Goal: Complete application form

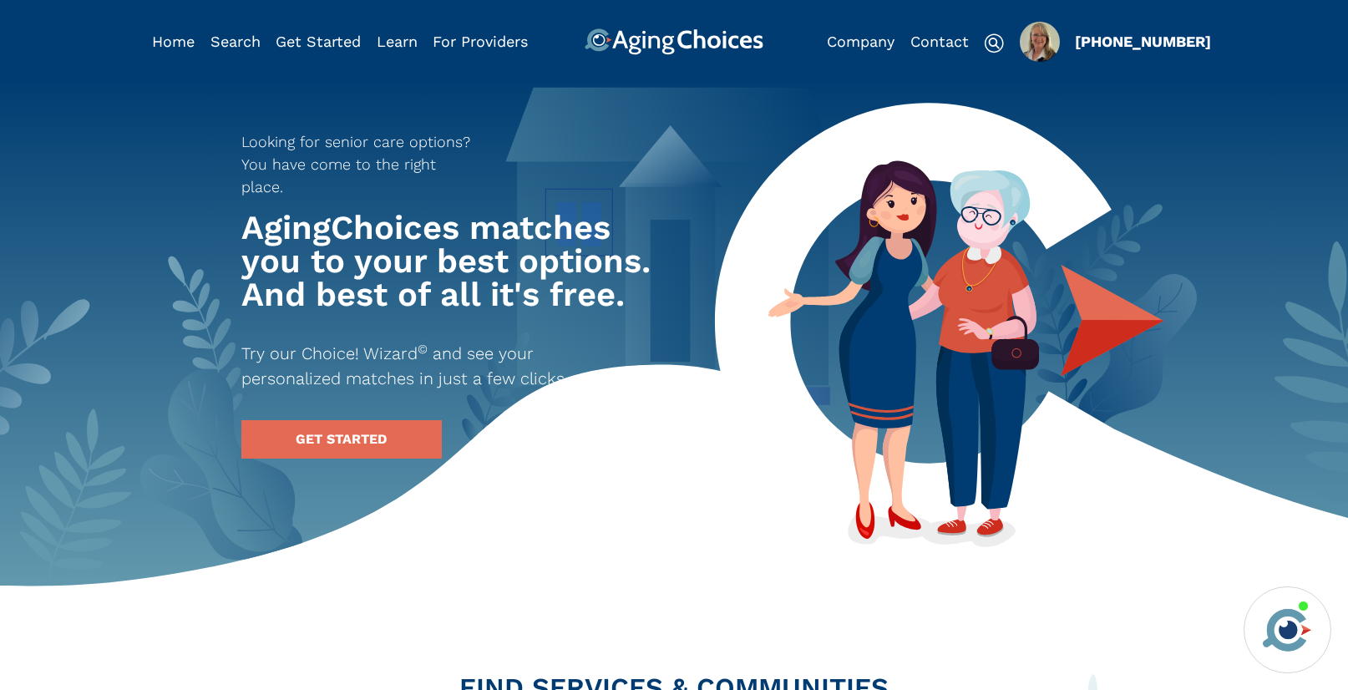
click at [1028, 48] on img "Popover trigger" at bounding box center [1040, 42] width 40 height 40
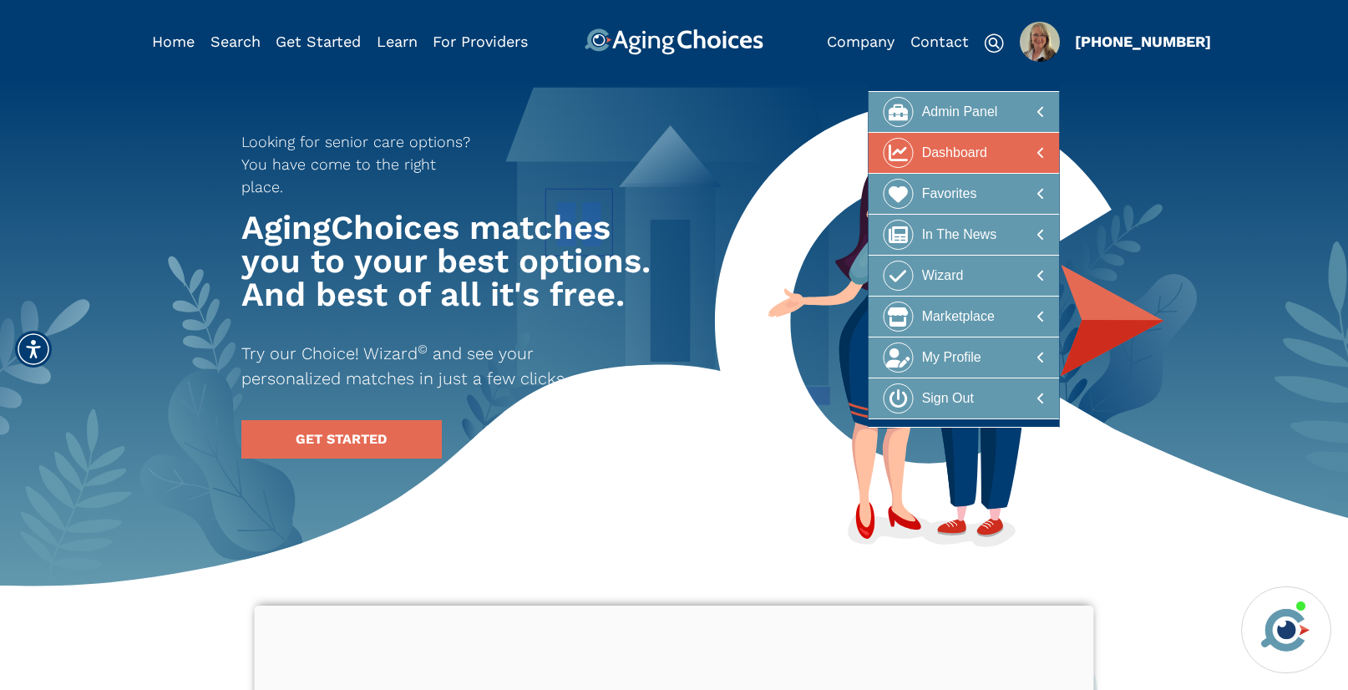
click at [969, 142] on div "Dashboard" at bounding box center [954, 153] width 65 height 31
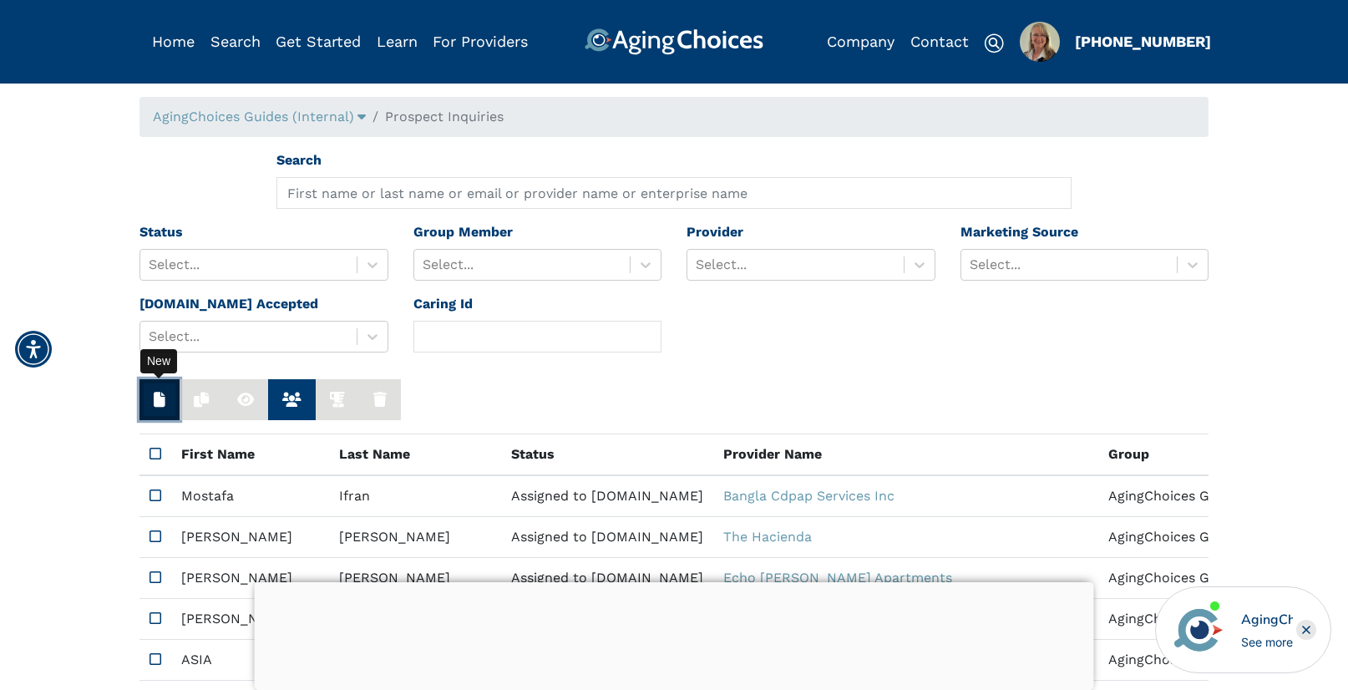
click at [166, 398] on button "button" at bounding box center [159, 399] width 40 height 41
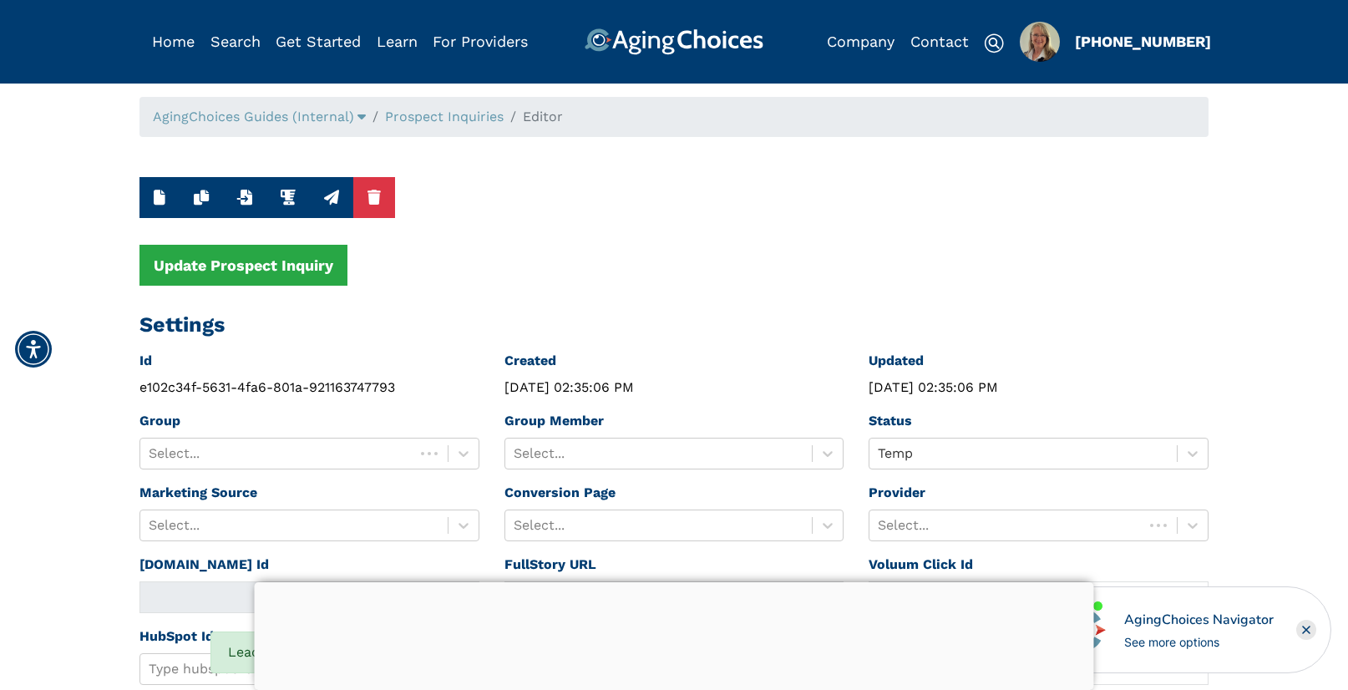
click at [672, 582] on div at bounding box center [674, 582] width 839 height 0
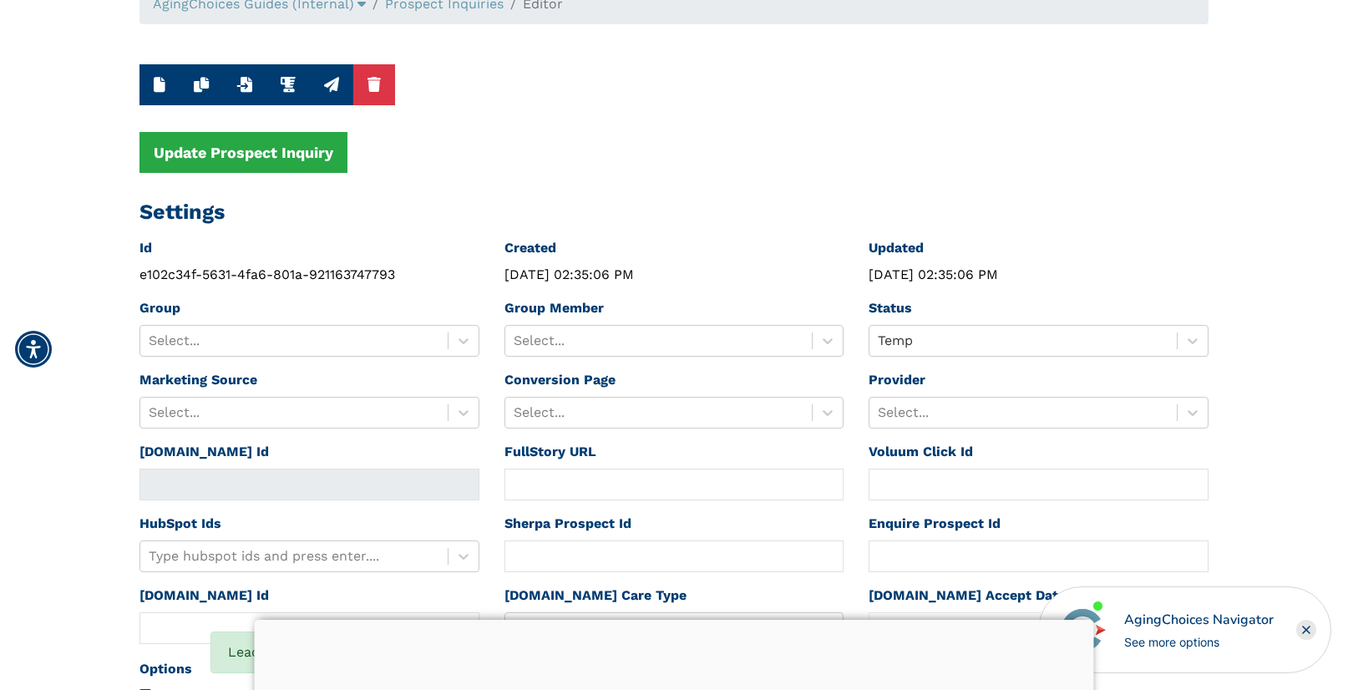
scroll to position [190, 0]
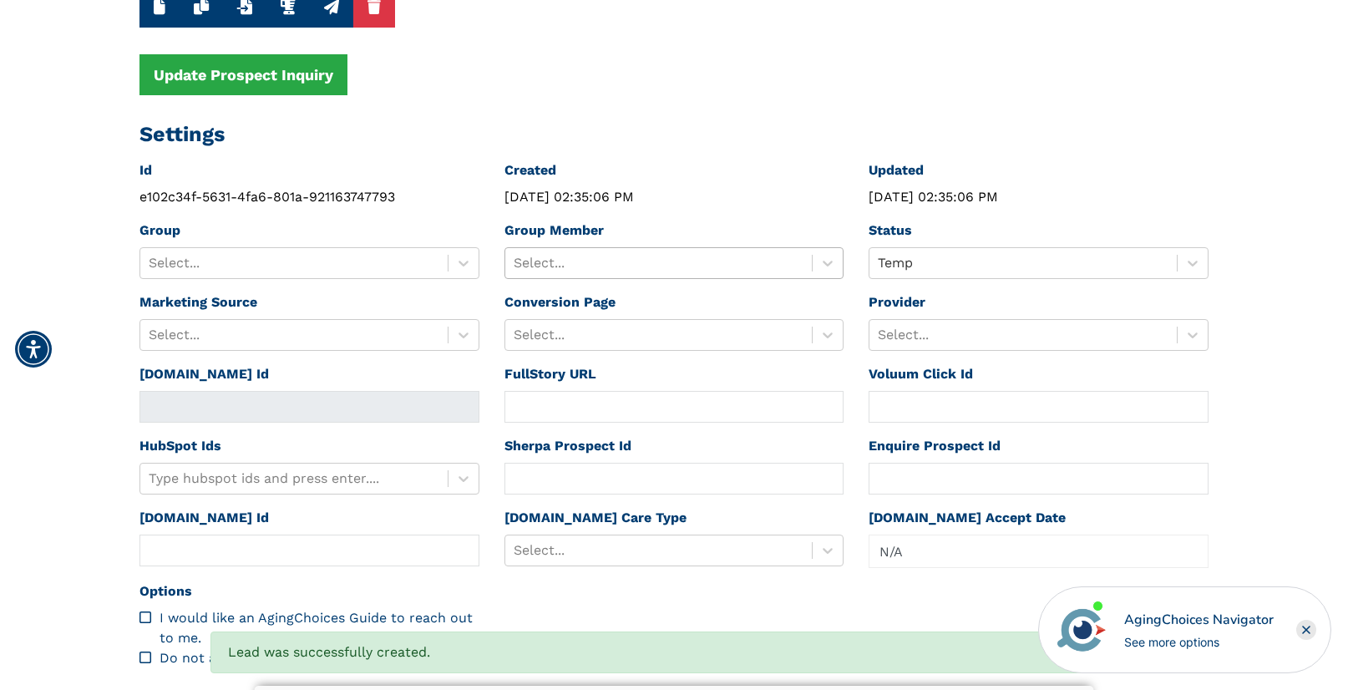
click at [660, 260] on div at bounding box center [659, 262] width 291 height 23
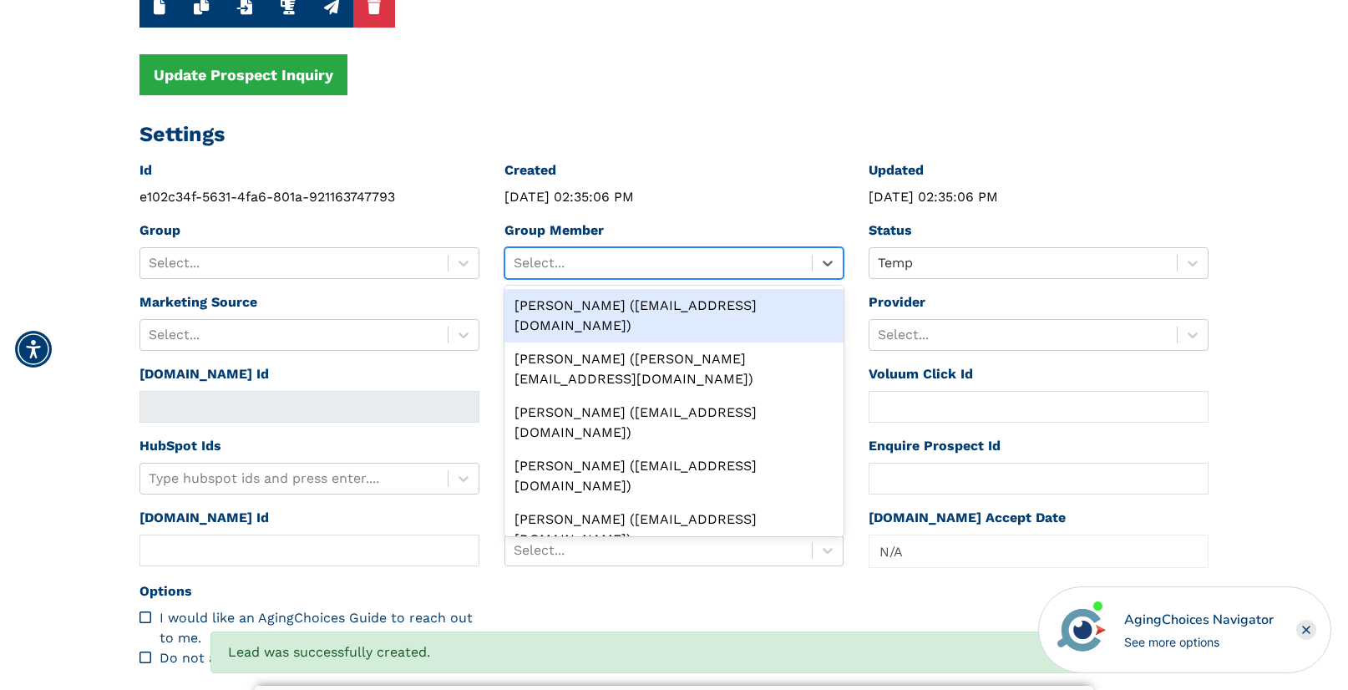
click at [635, 307] on div "[PERSON_NAME] ([EMAIL_ADDRESS][DOMAIN_NAME])" at bounding box center [674, 315] width 340 height 53
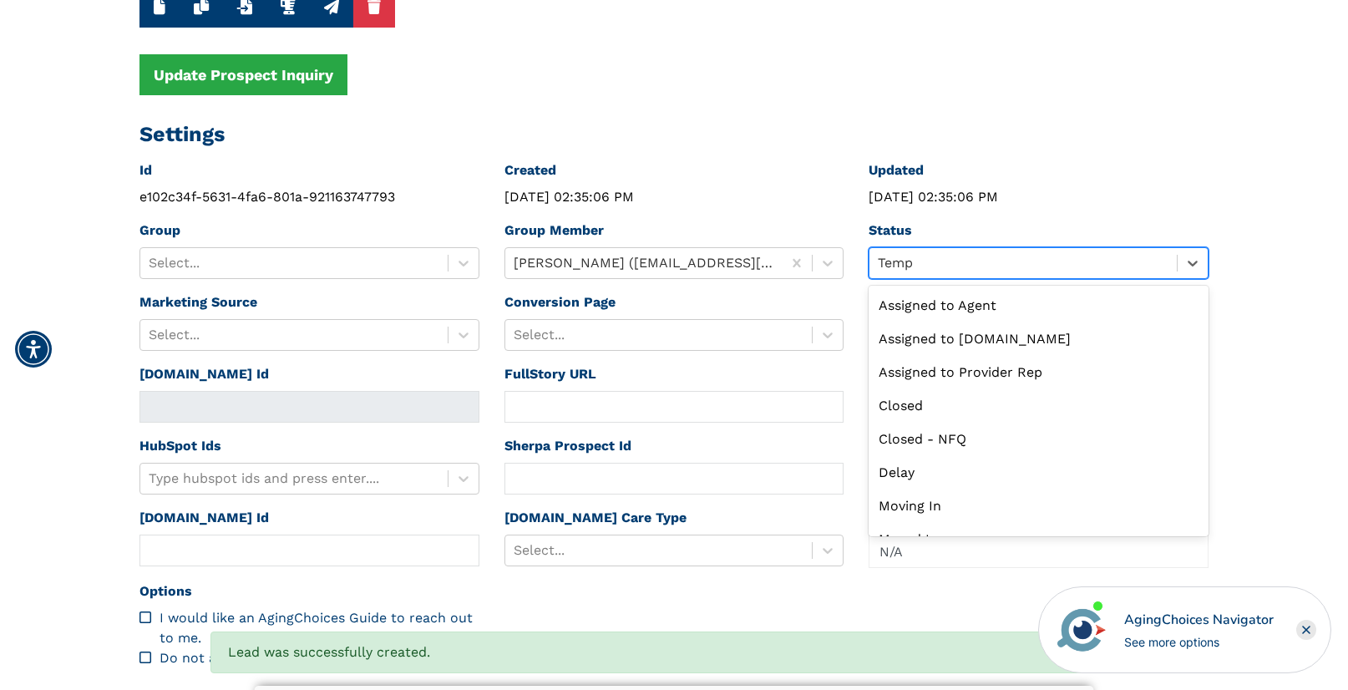
click at [927, 263] on div at bounding box center [1023, 262] width 291 height 23
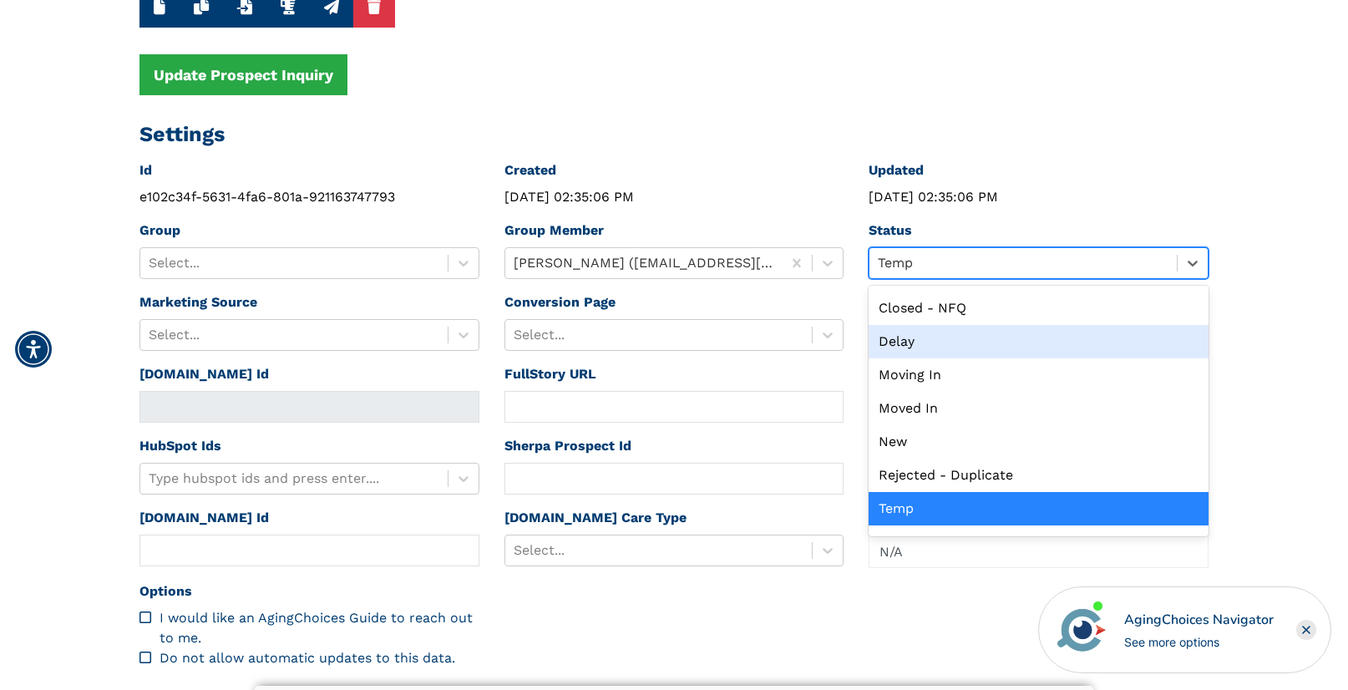
scroll to position [0, 0]
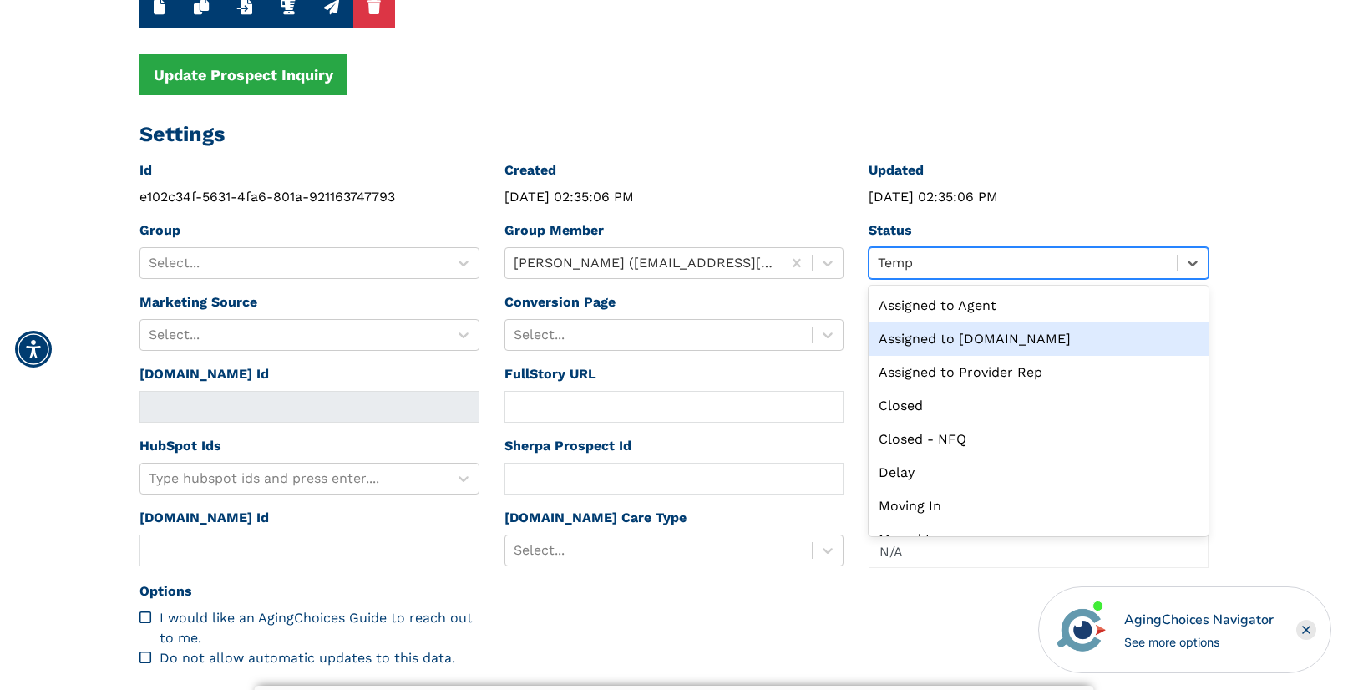
click at [945, 337] on div "Assigned to [DOMAIN_NAME]" at bounding box center [1039, 338] width 340 height 33
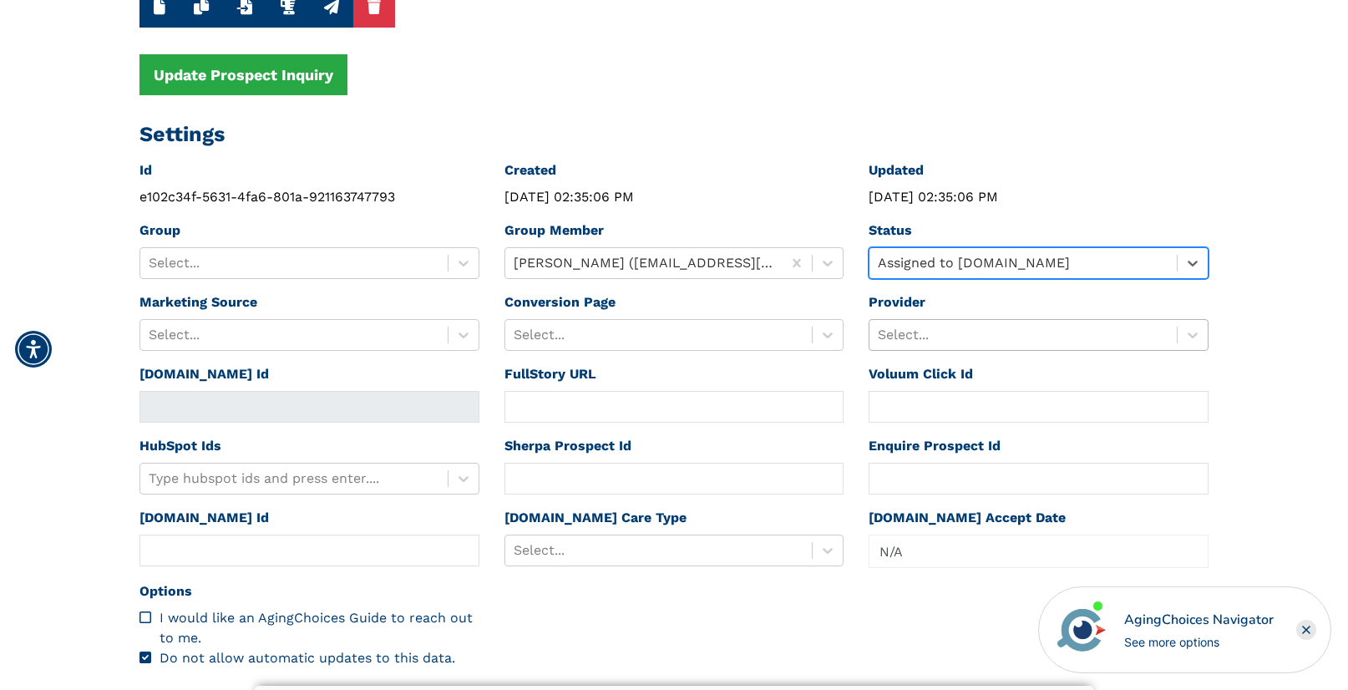
click at [945, 335] on div at bounding box center [1023, 334] width 291 height 23
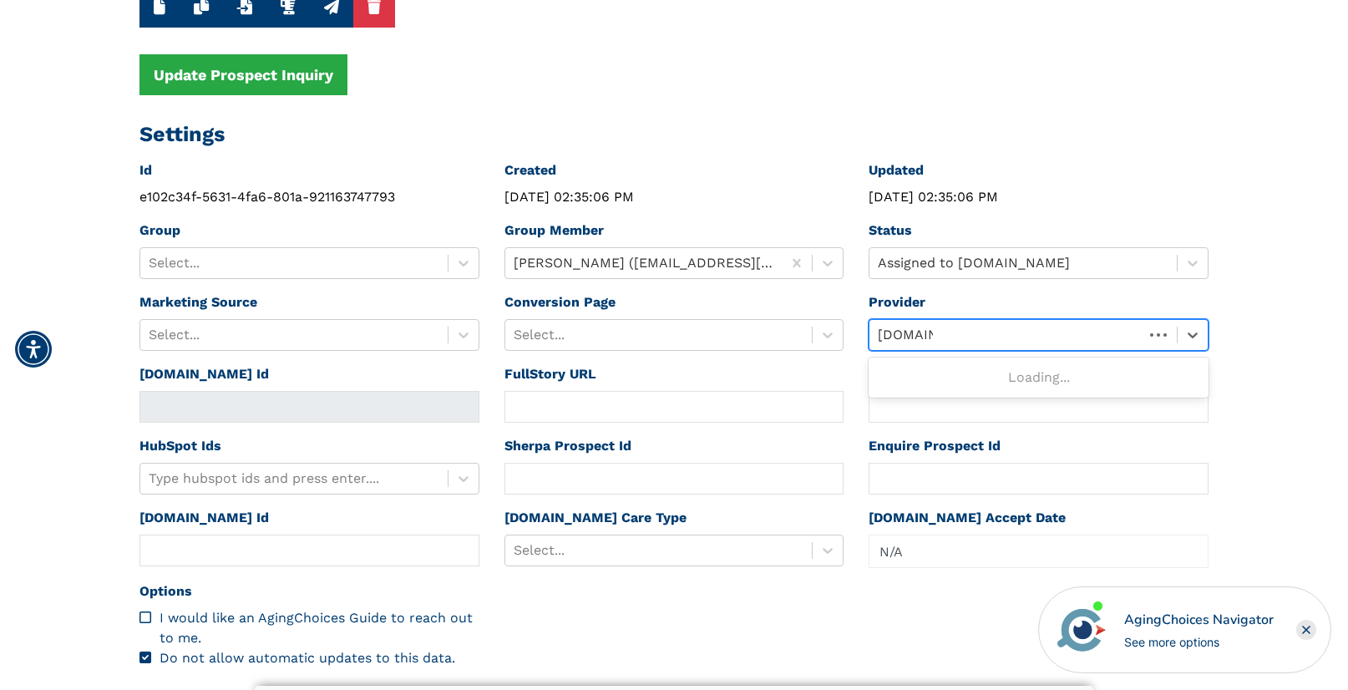
type input "[DOMAIN_NAME]"
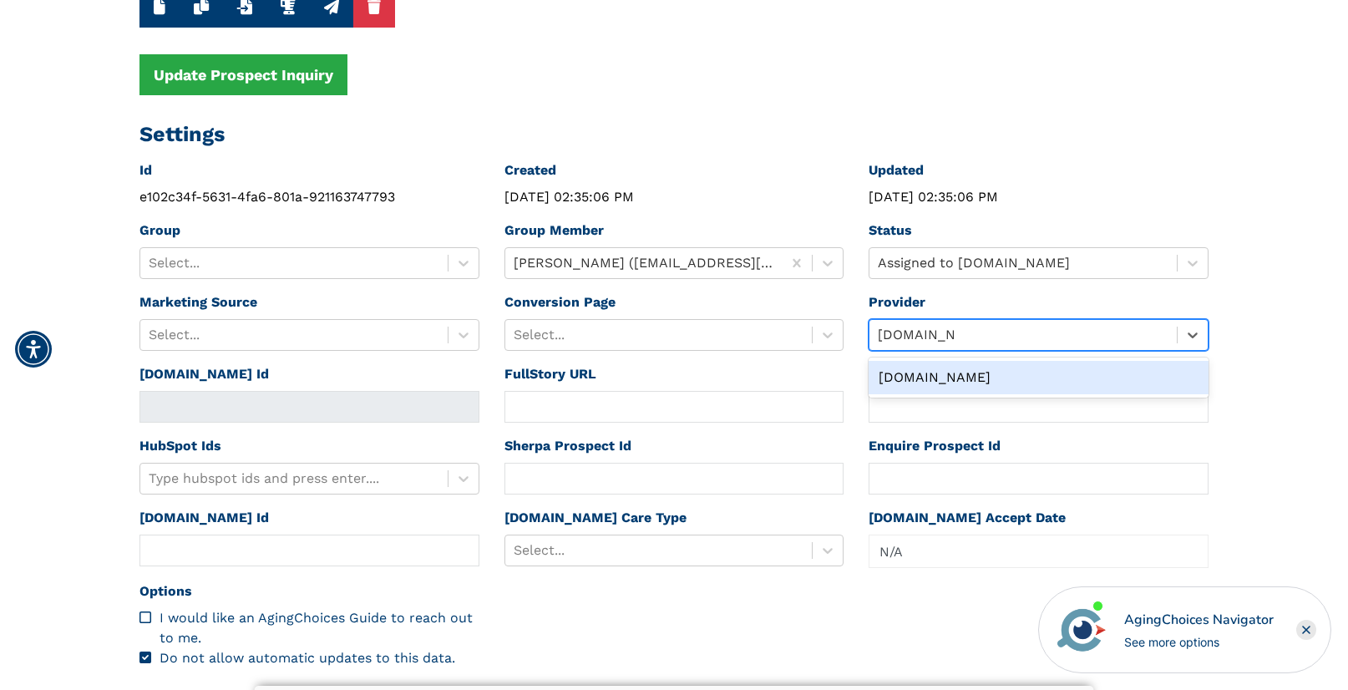
click at [915, 377] on div "[DOMAIN_NAME]" at bounding box center [1039, 377] width 340 height 33
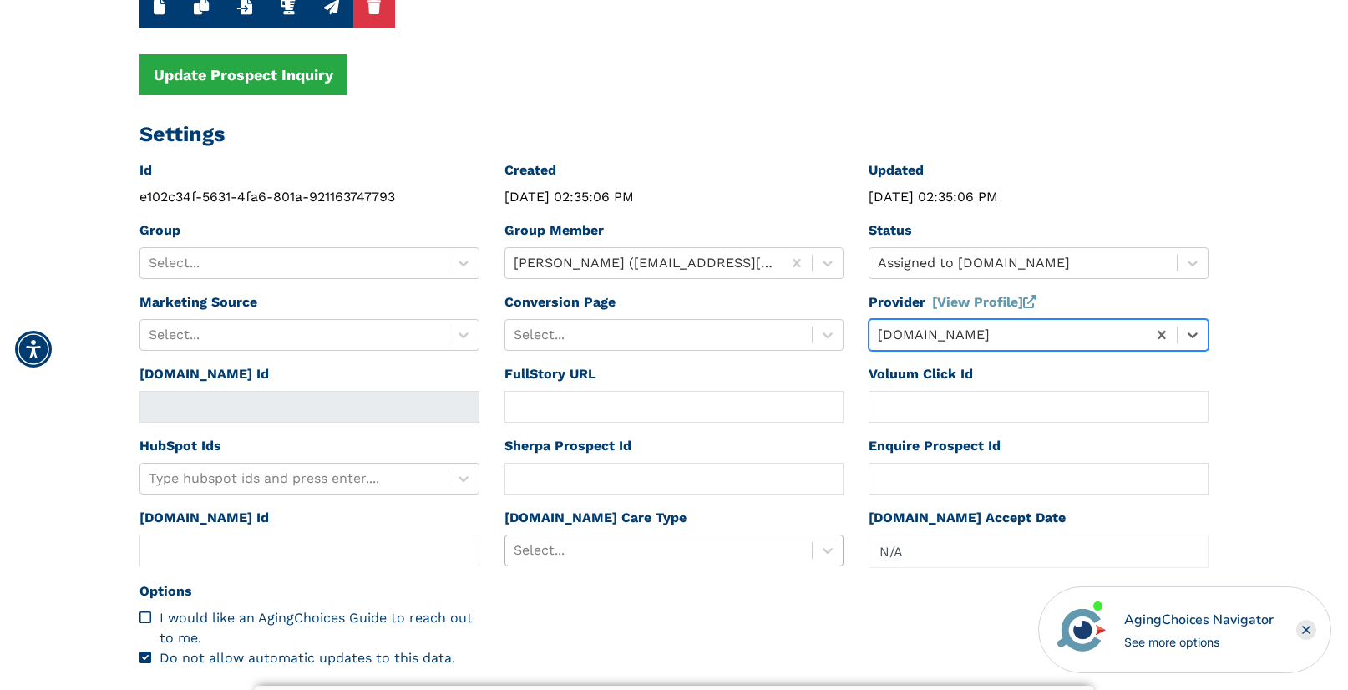
click at [589, 550] on div "Select..." at bounding box center [674, 551] width 340 height 32
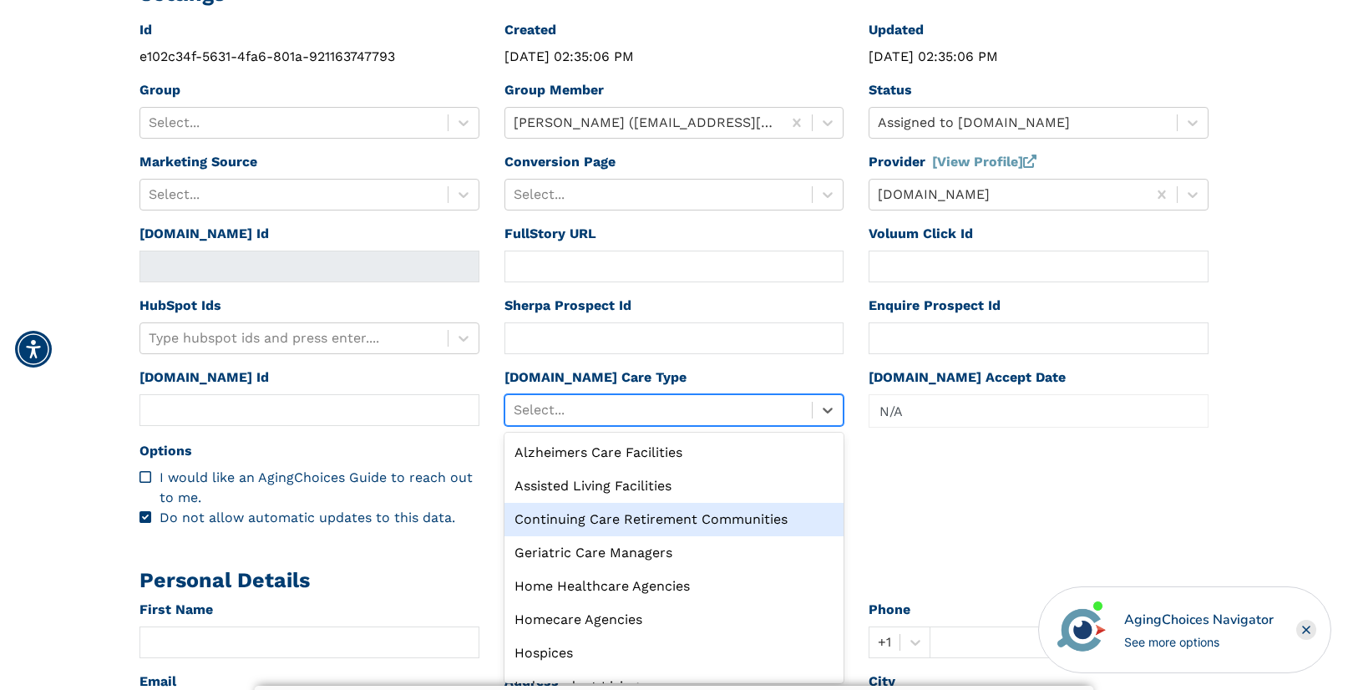
scroll to position [57, 0]
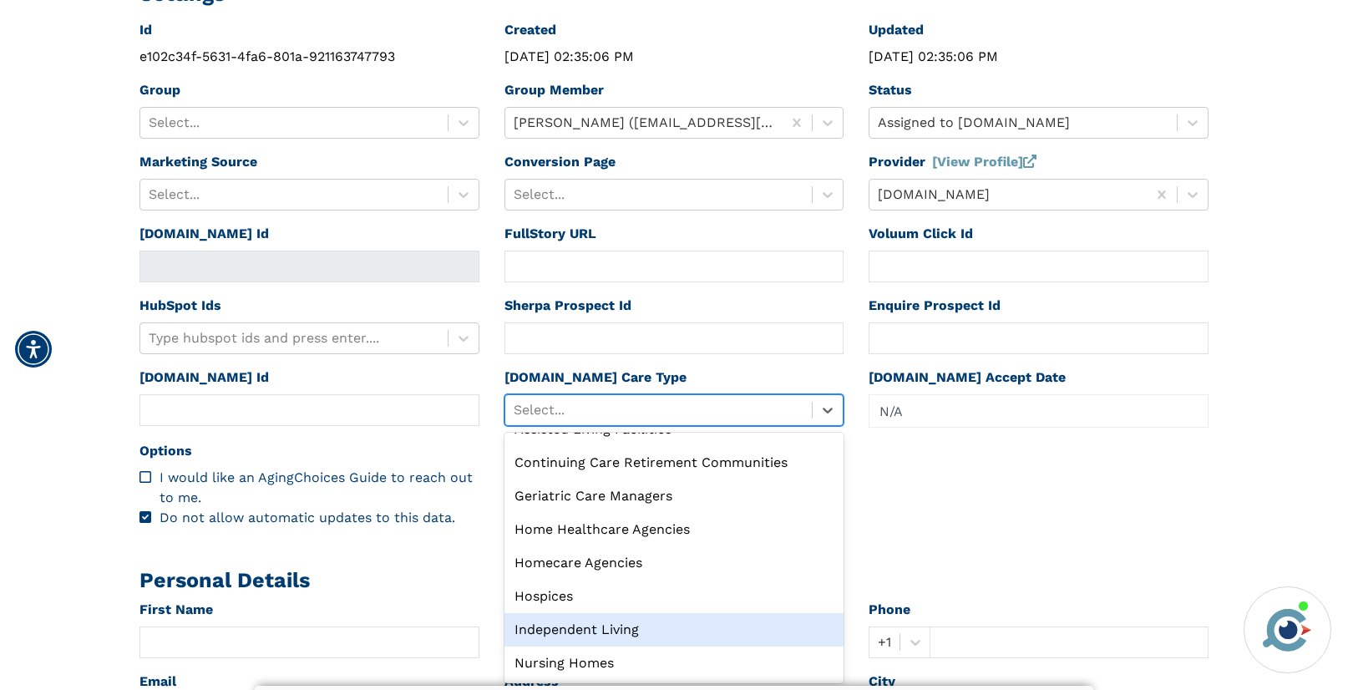
click at [609, 631] on div "Independent Living" at bounding box center [674, 629] width 340 height 33
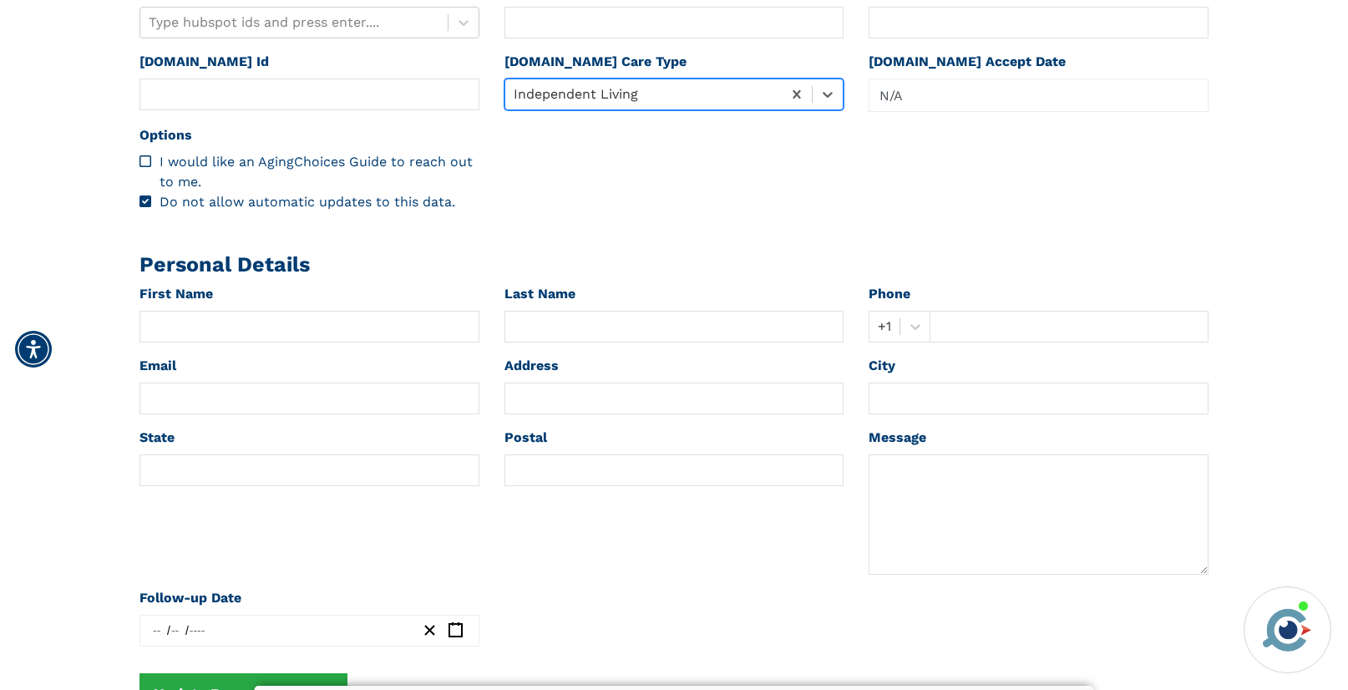
scroll to position [651, 0]
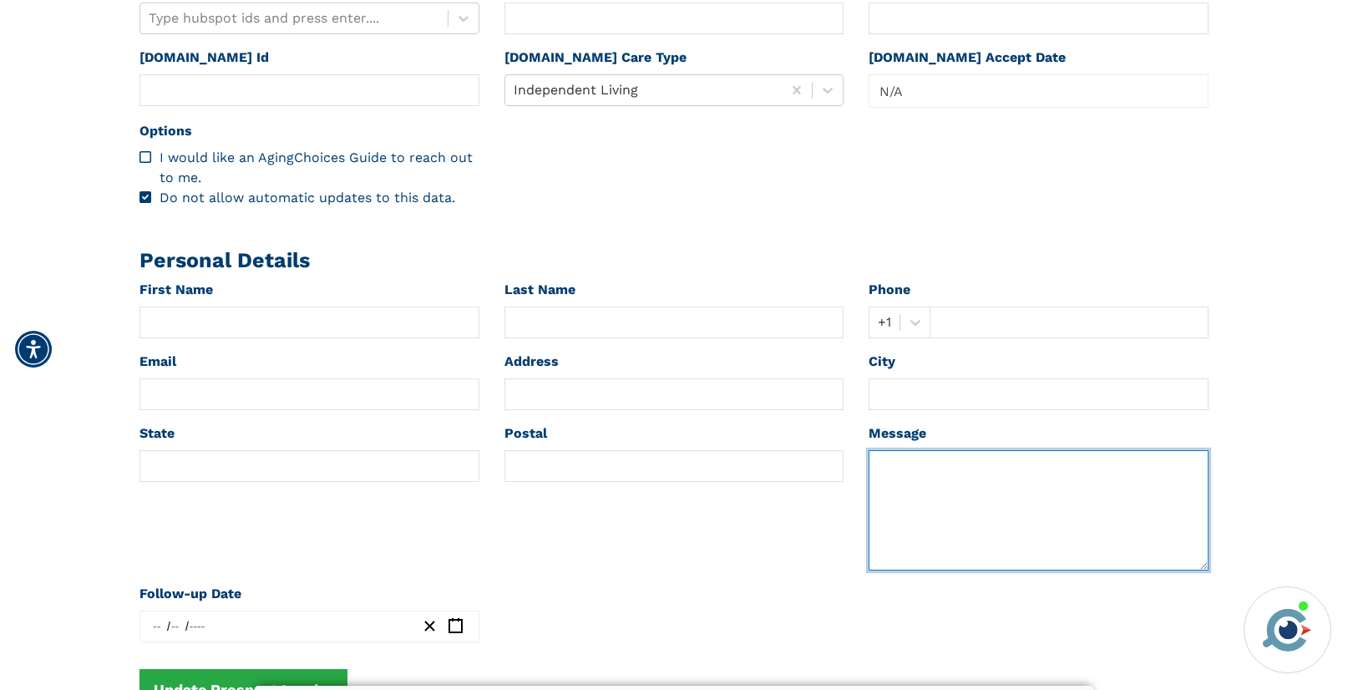
click at [927, 483] on textarea at bounding box center [1039, 510] width 340 height 120
paste textarea "[PERSON_NAME] Last Name [PERSON_NAME] Phone [PHONE_NUMBER] Email [EMAIL_ADDRESS…"
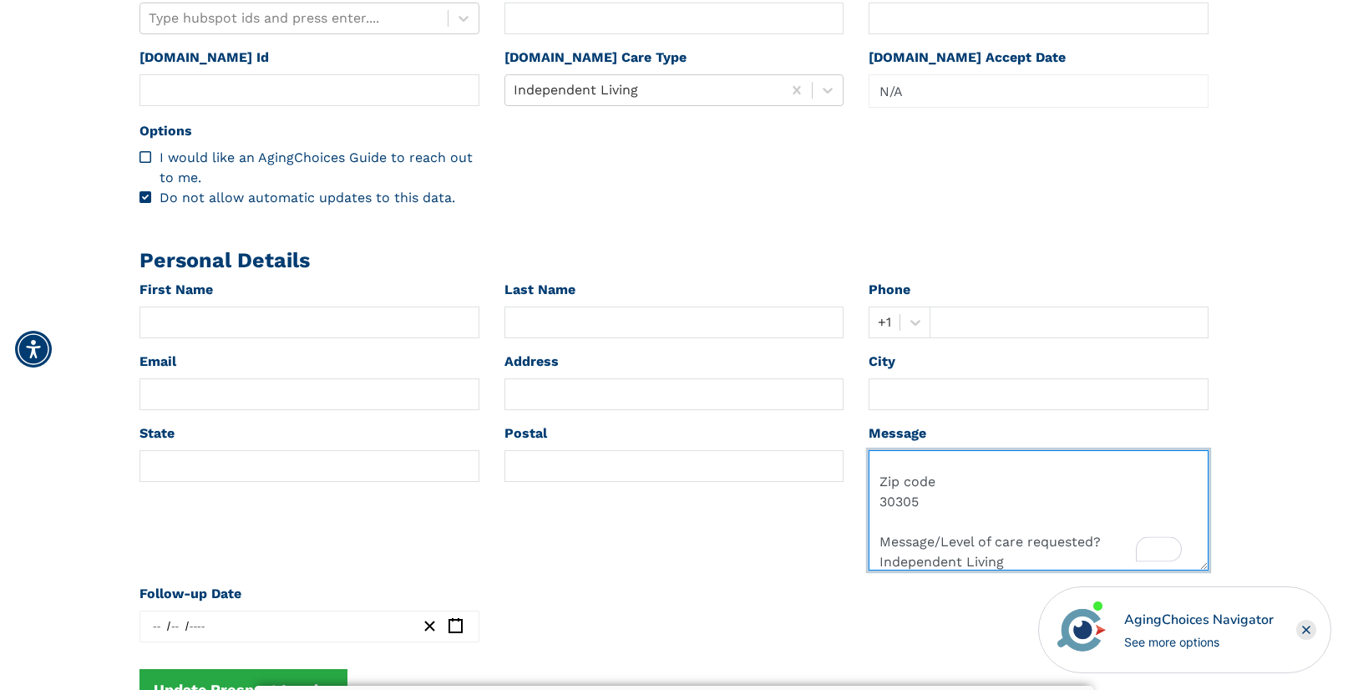
scroll to position [205, 0]
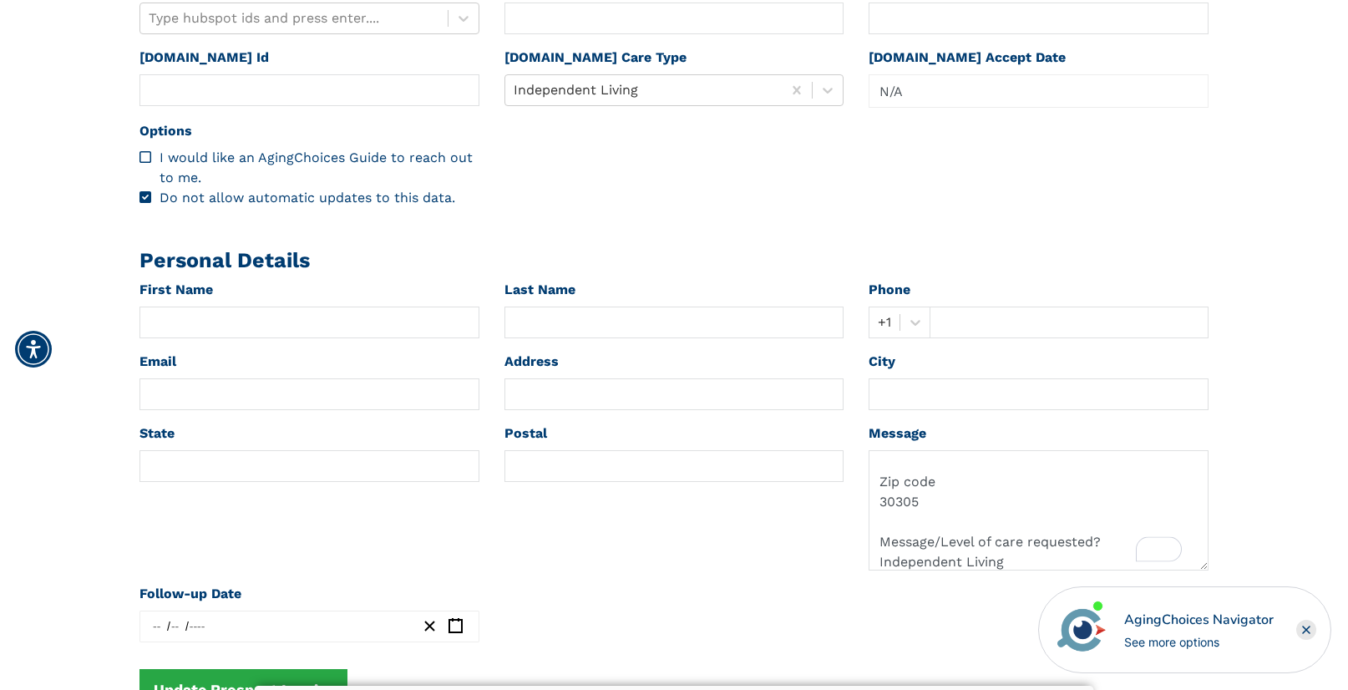
click at [1305, 629] on icon "Close" at bounding box center [1306, 629] width 7 height 7
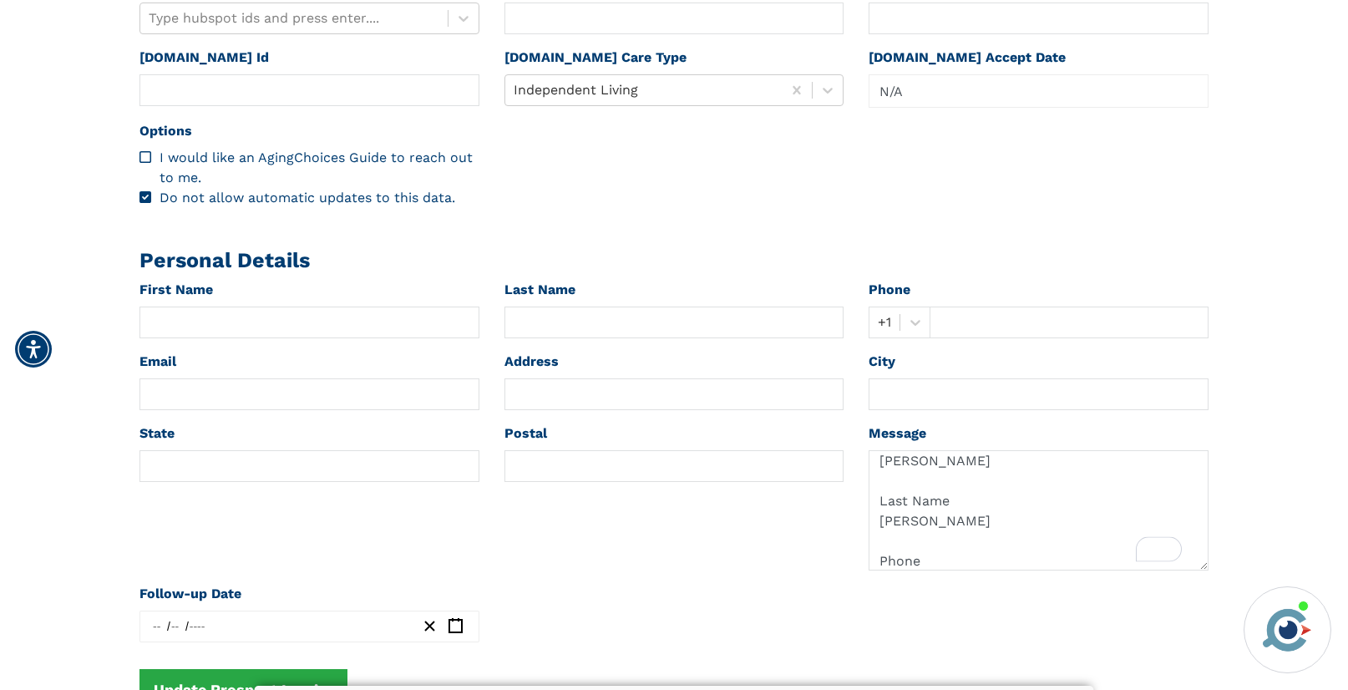
scroll to position [0, 0]
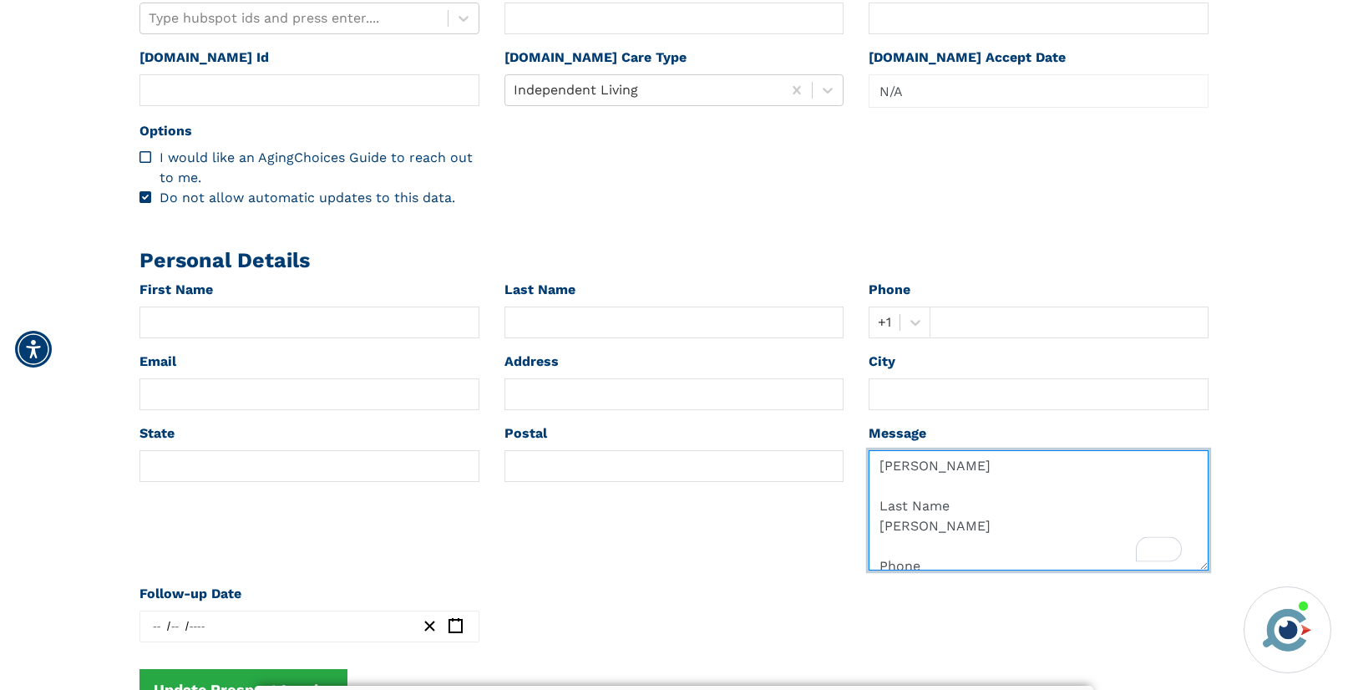
click at [896, 467] on textarea "[PERSON_NAME] Last Name [PERSON_NAME] Phone [PHONE_NUMBER] Email [EMAIL_ADDRESS…" at bounding box center [1039, 510] width 340 height 120
type textarea "Last Name [PERSON_NAME] Phone [PHONE_NUMBER] Email [EMAIL_ADDRESS][DOMAIN_NAME]…"
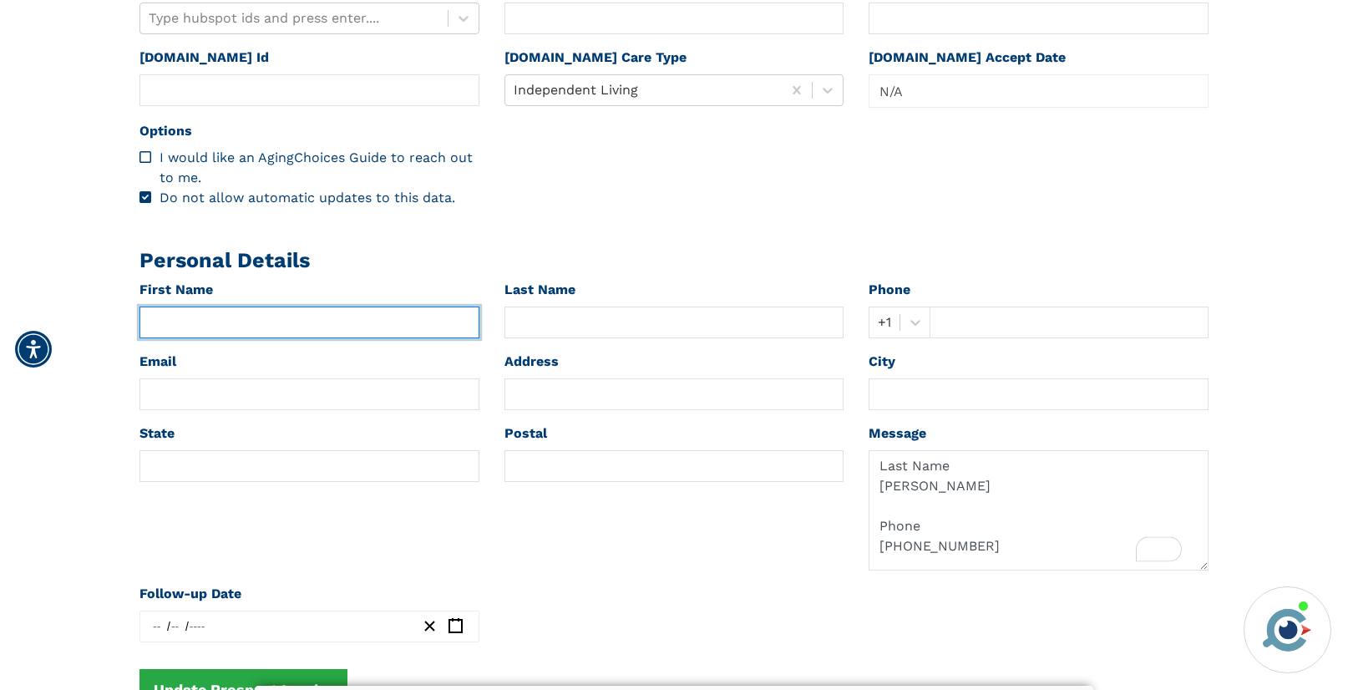
click at [210, 321] on input "text" at bounding box center [309, 323] width 340 height 32
paste input "[PERSON_NAME]"
type input "[PERSON_NAME]"
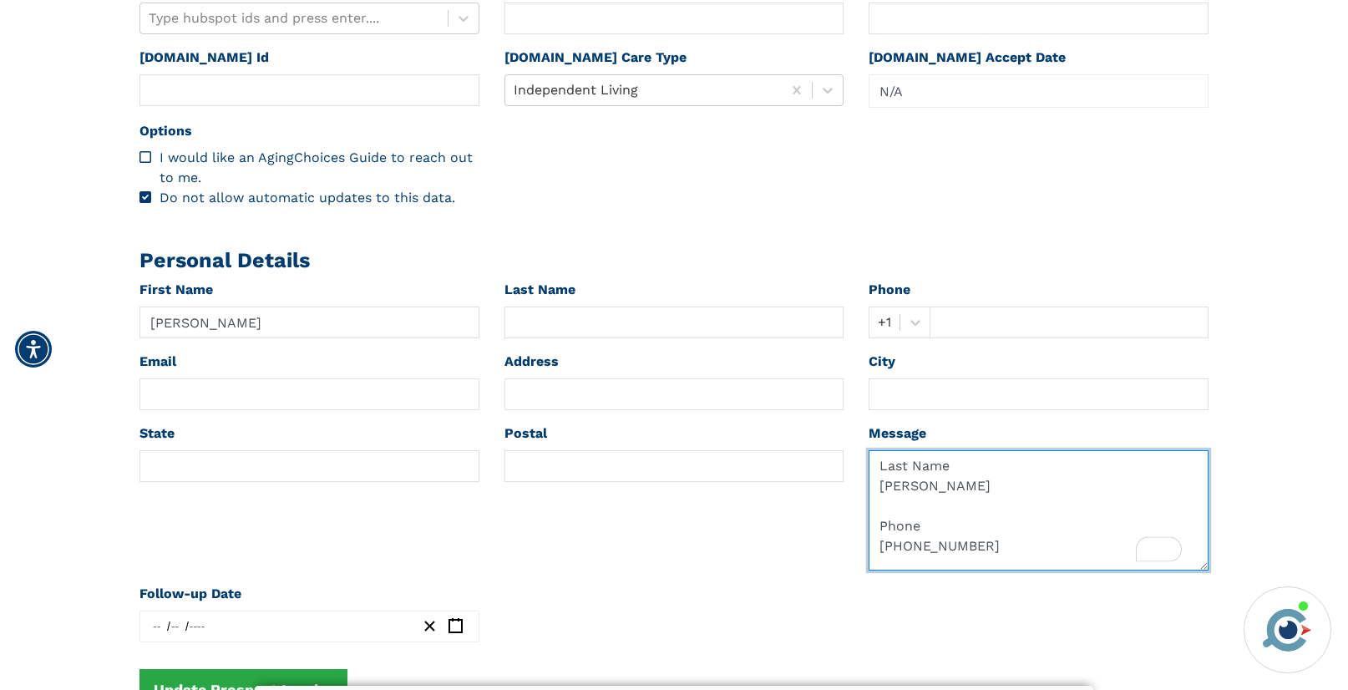
click at [898, 507] on textarea "Last Name [PERSON_NAME] Phone [PHONE_NUMBER] Email [EMAIL_ADDRESS][DOMAIN_NAME]…" at bounding box center [1039, 510] width 340 height 120
click at [898, 508] on textarea "Last Name [PERSON_NAME] Phone [PHONE_NUMBER] Email [EMAIL_ADDRESS][DOMAIN_NAME]…" at bounding box center [1039, 510] width 340 height 120
type textarea "Last Name Phone [PHONE_NUMBER] Email [EMAIL_ADDRESS][DOMAIN_NAME] Zip code 3030…"
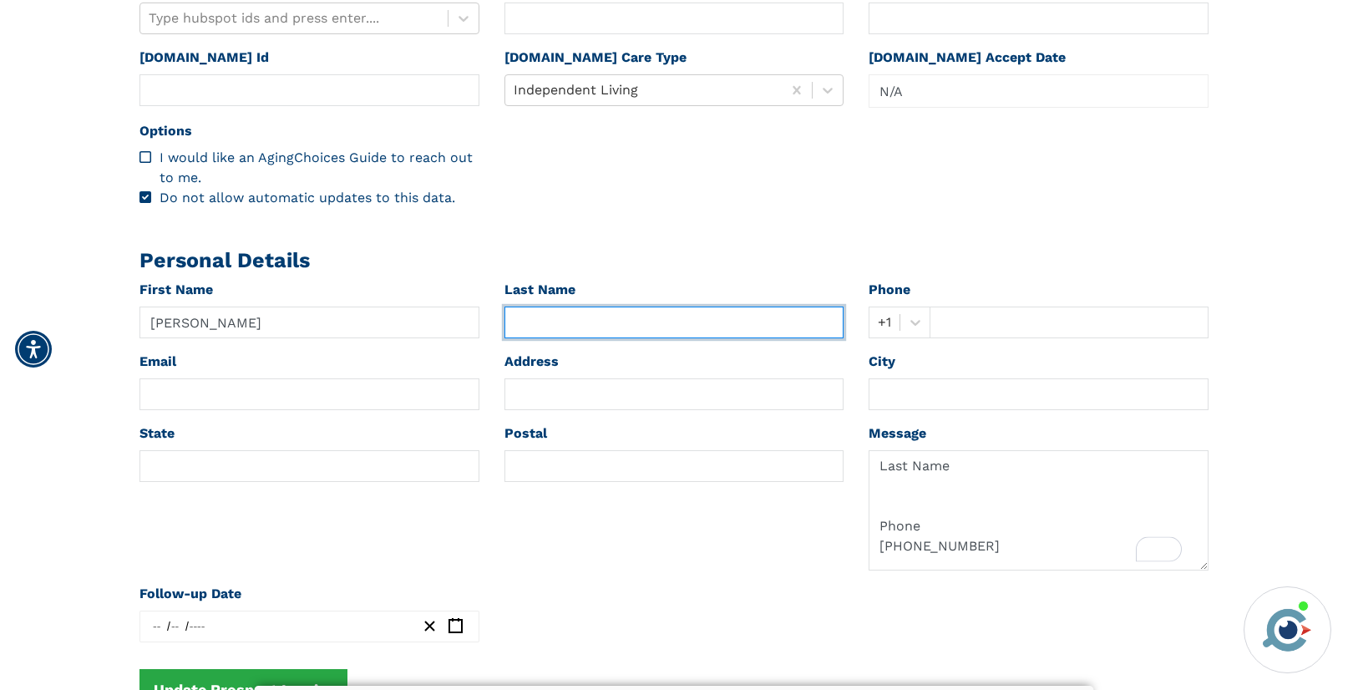
click at [572, 327] on input "text" at bounding box center [674, 323] width 340 height 32
paste input "[PERSON_NAME]"
type input "[PERSON_NAME]"
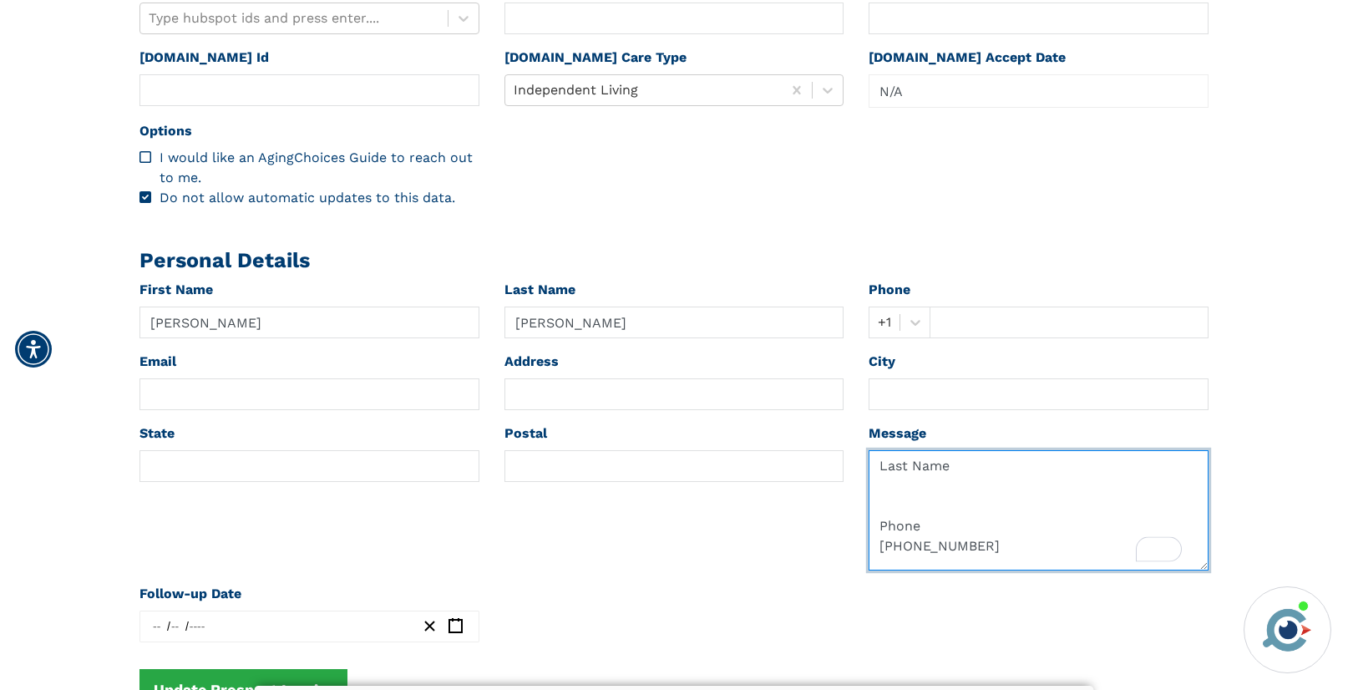
click at [915, 563] on textarea "Last Name Phone [PHONE_NUMBER] Email [EMAIL_ADDRESS][DOMAIN_NAME] Zip code 3030…" at bounding box center [1039, 510] width 340 height 120
type textarea "Last Name Phone +1 Email [EMAIL_ADDRESS][DOMAIN_NAME] Zip code 30305 Message/Le…"
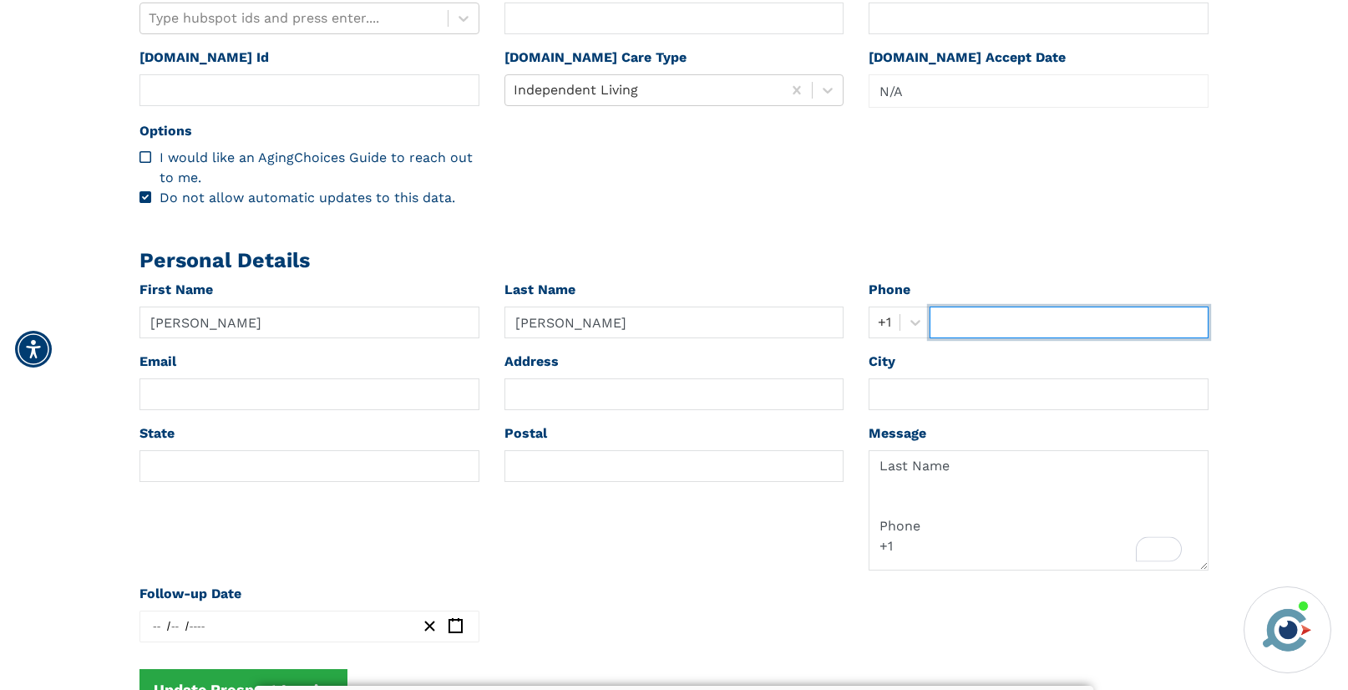
click at [954, 327] on input "text" at bounding box center [1069, 323] width 279 height 32
paste input "6785485608"
type input "6785485608"
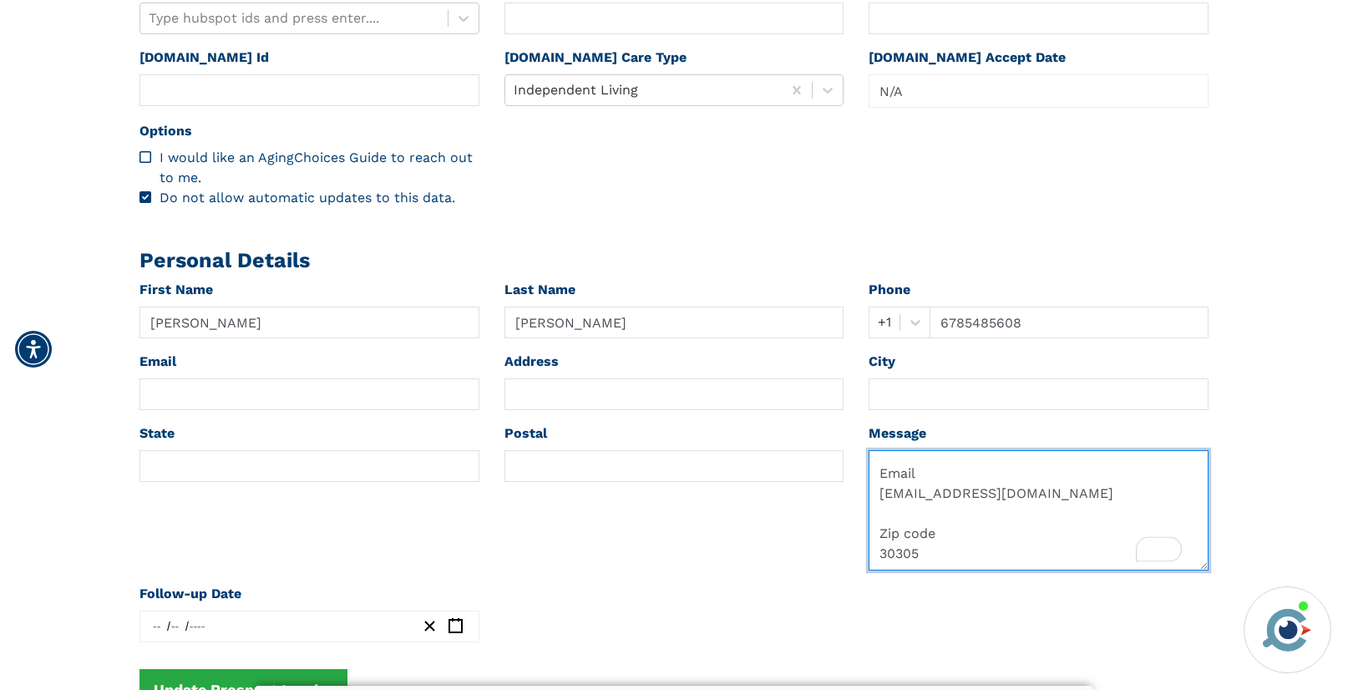
click at [911, 517] on textarea "Last Name Phone +1 Email [EMAIL_ADDRESS][DOMAIN_NAME] Zip code 30305 Message/Le…" at bounding box center [1039, 510] width 340 height 120
type textarea "Last Name Phone +1 Email Zip code 30305 Message/Level of care requested? Indepe…"
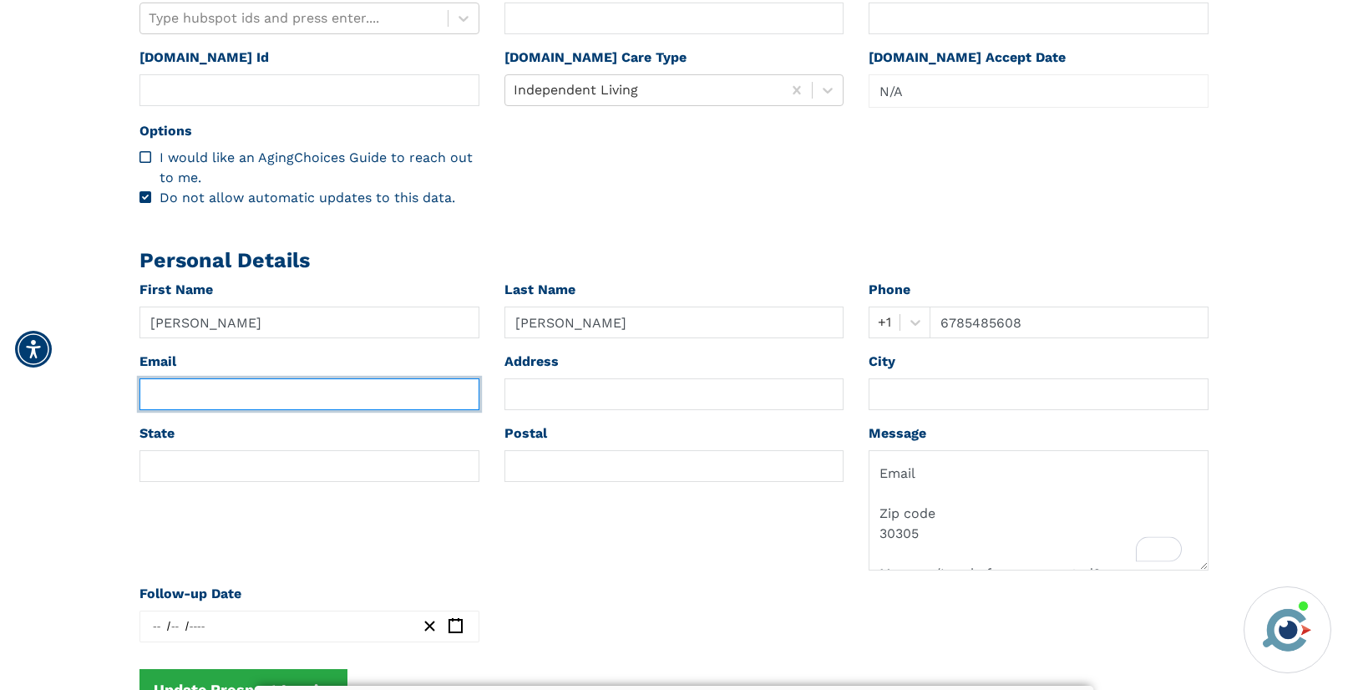
click at [259, 395] on input "text" at bounding box center [309, 394] width 340 height 32
paste input "[EMAIL_ADDRESS][DOMAIN_NAME]"
type input "[EMAIL_ADDRESS][DOMAIN_NAME]"
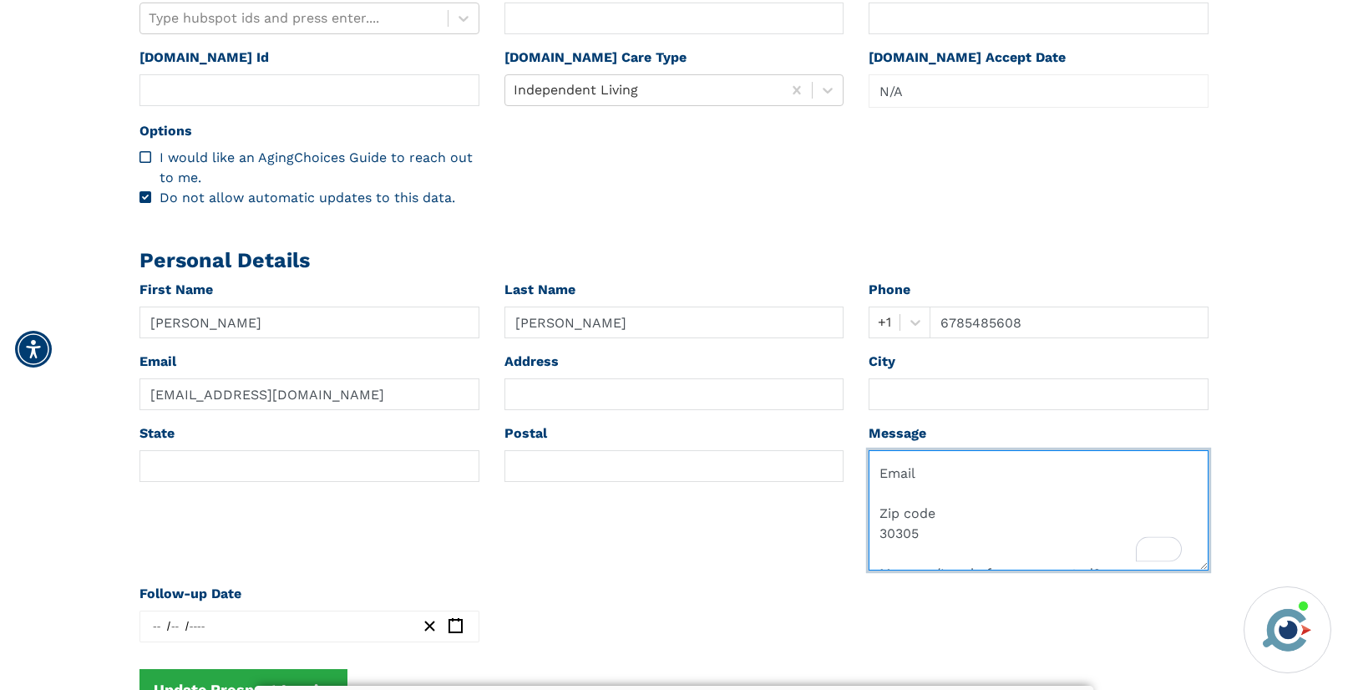
click at [908, 554] on textarea "Last Name Phone +1 Email Zip code 30305 Message/Level of care requested? Indepe…" at bounding box center [1039, 510] width 340 height 120
type textarea "Last Name Phone +1 Email Zip code Message/Level of care requested? Independent …"
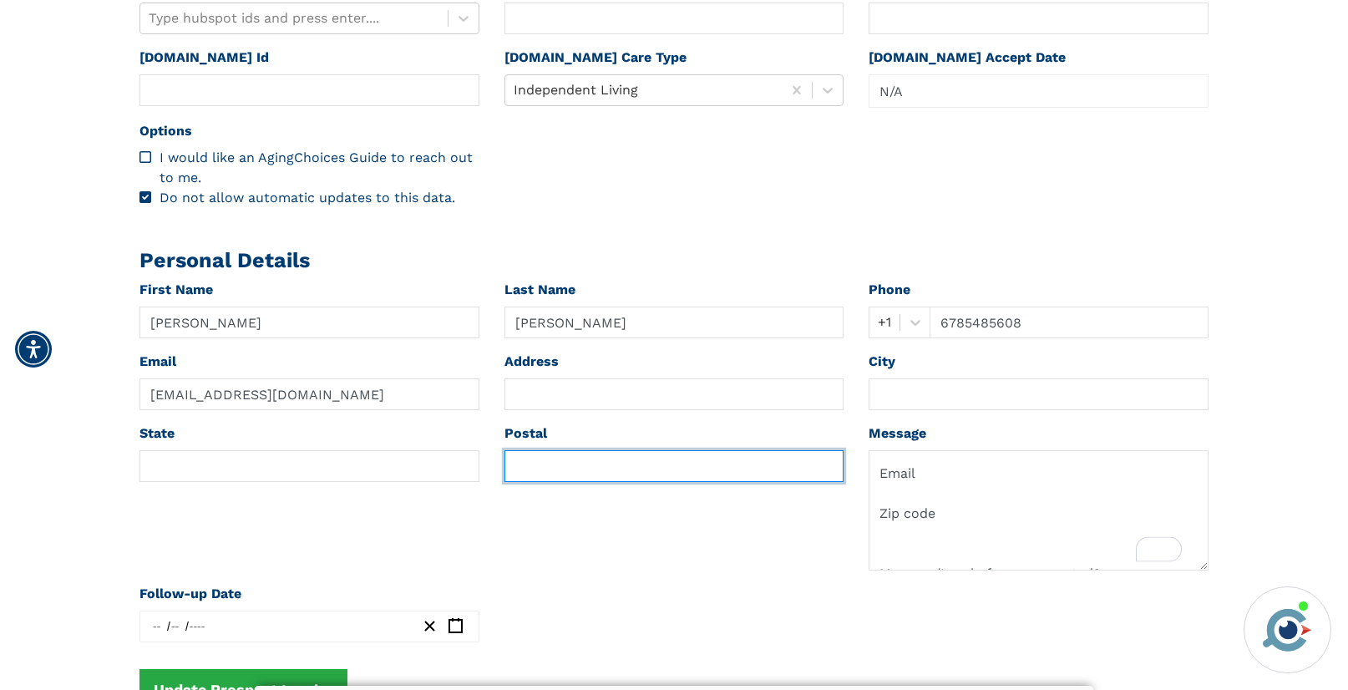
click at [569, 465] on input "text" at bounding box center [674, 466] width 340 height 32
paste input "30305"
type input "30305"
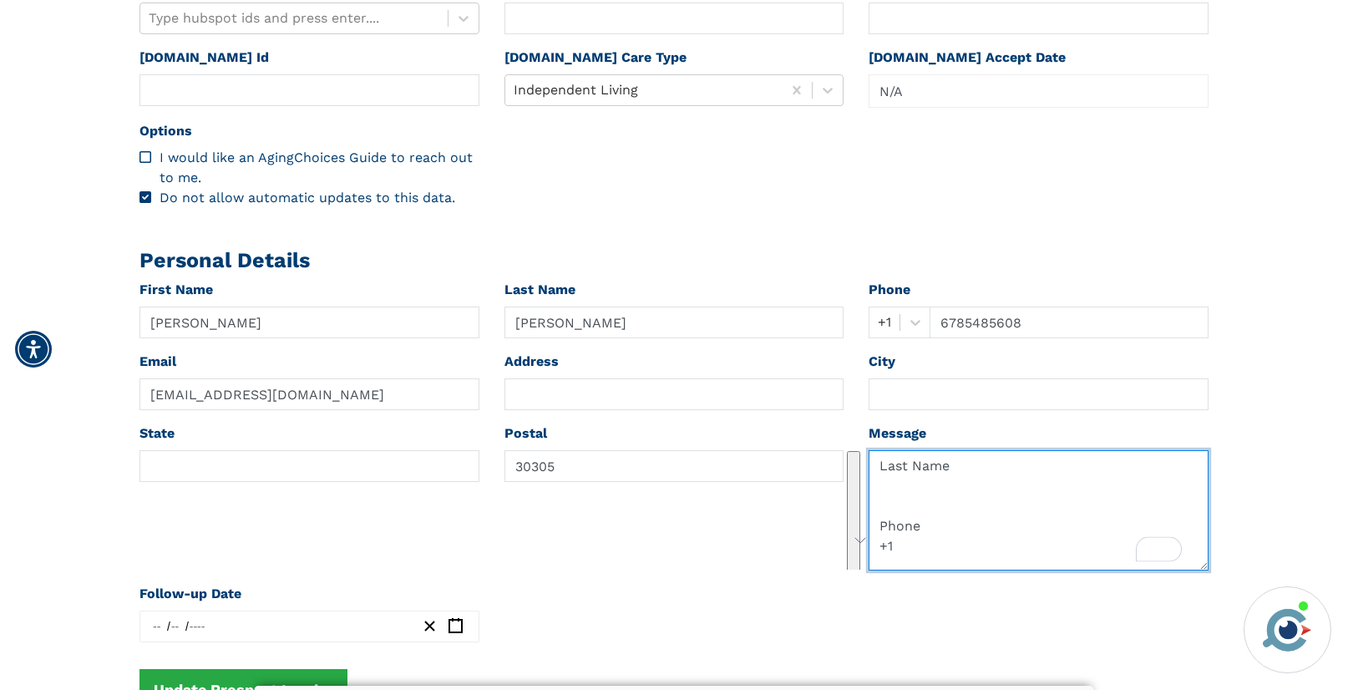
drag, startPoint x: 879, startPoint y: 537, endPoint x: 876, endPoint y: 452, distance: 85.3
click at [876, 452] on textarea "Last Name Phone +1 Email Zip code Message/Level of care requested? Independent …" at bounding box center [1039, 510] width 340 height 120
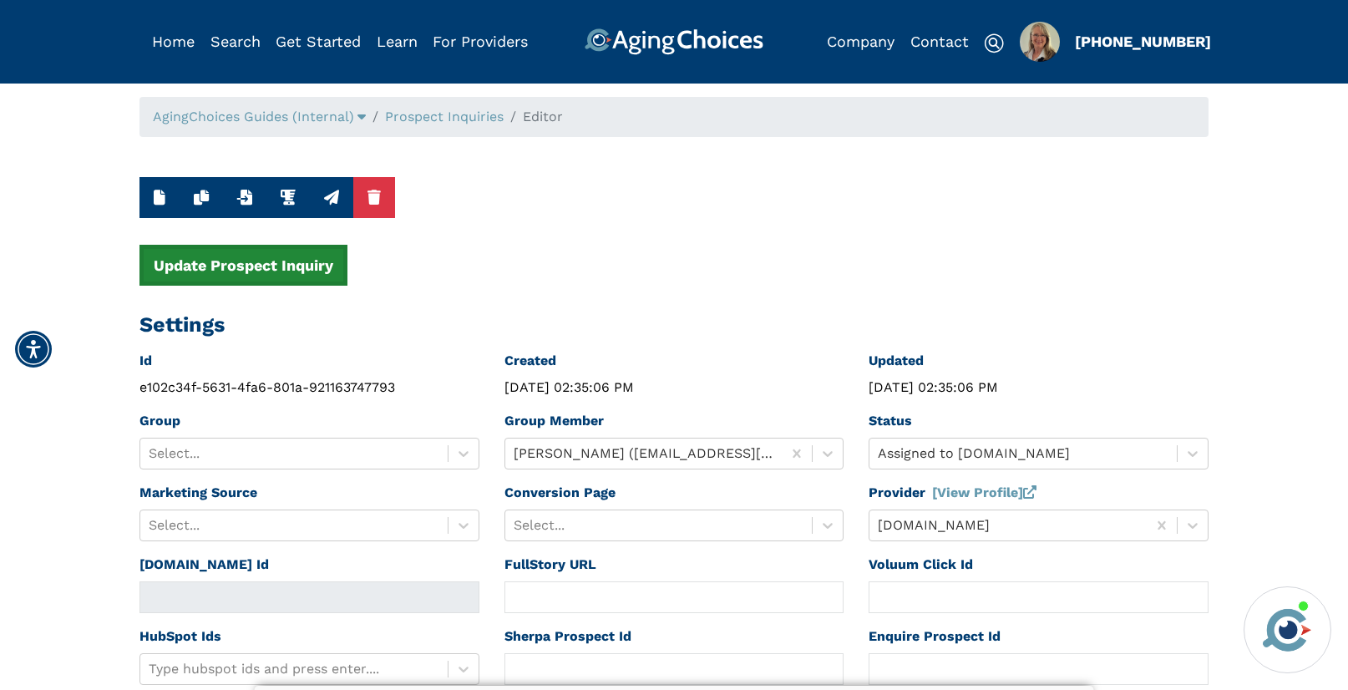
type textarea "Message/Level of care requested? Independent Living"
click at [226, 275] on button "Update Prospect Inquiry" at bounding box center [243, 265] width 208 height 41
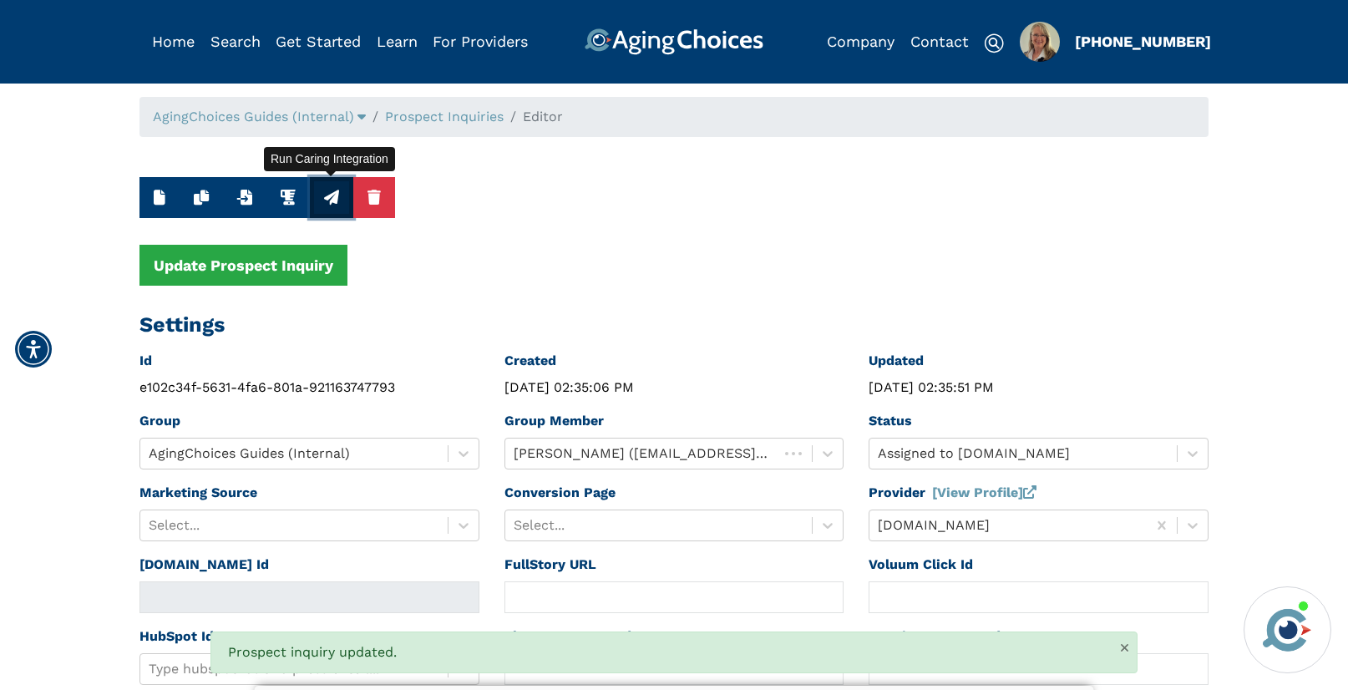
click at [332, 195] on icon "button" at bounding box center [331, 197] width 15 height 15
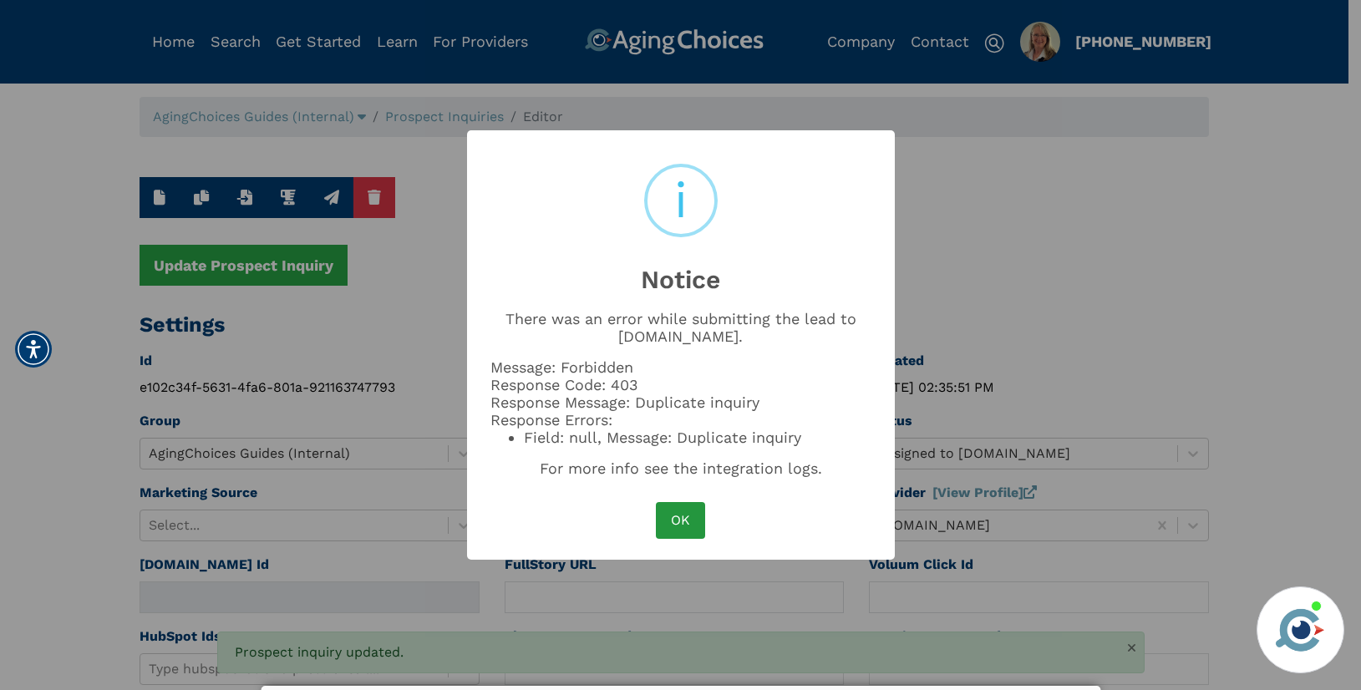
click at [682, 517] on button "OK" at bounding box center [680, 520] width 48 height 37
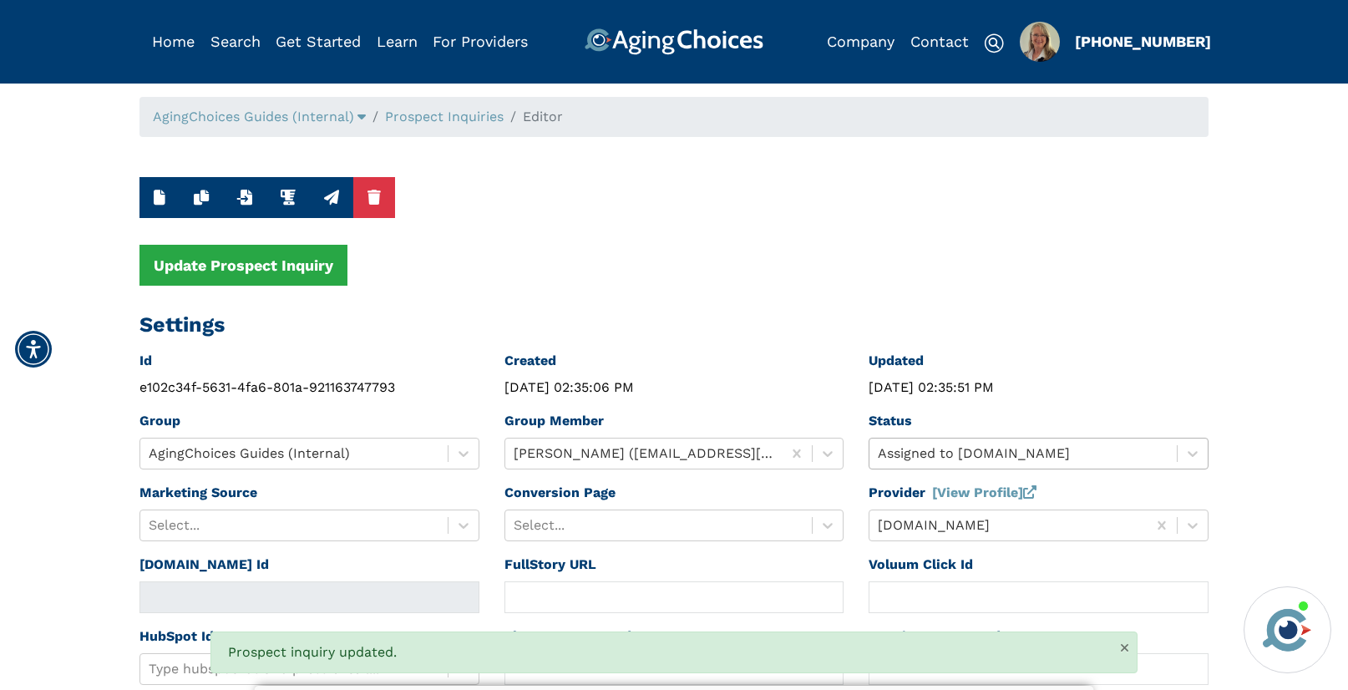
click at [890, 454] on div "Assigned to [DOMAIN_NAME]" at bounding box center [1022, 453] width 307 height 30
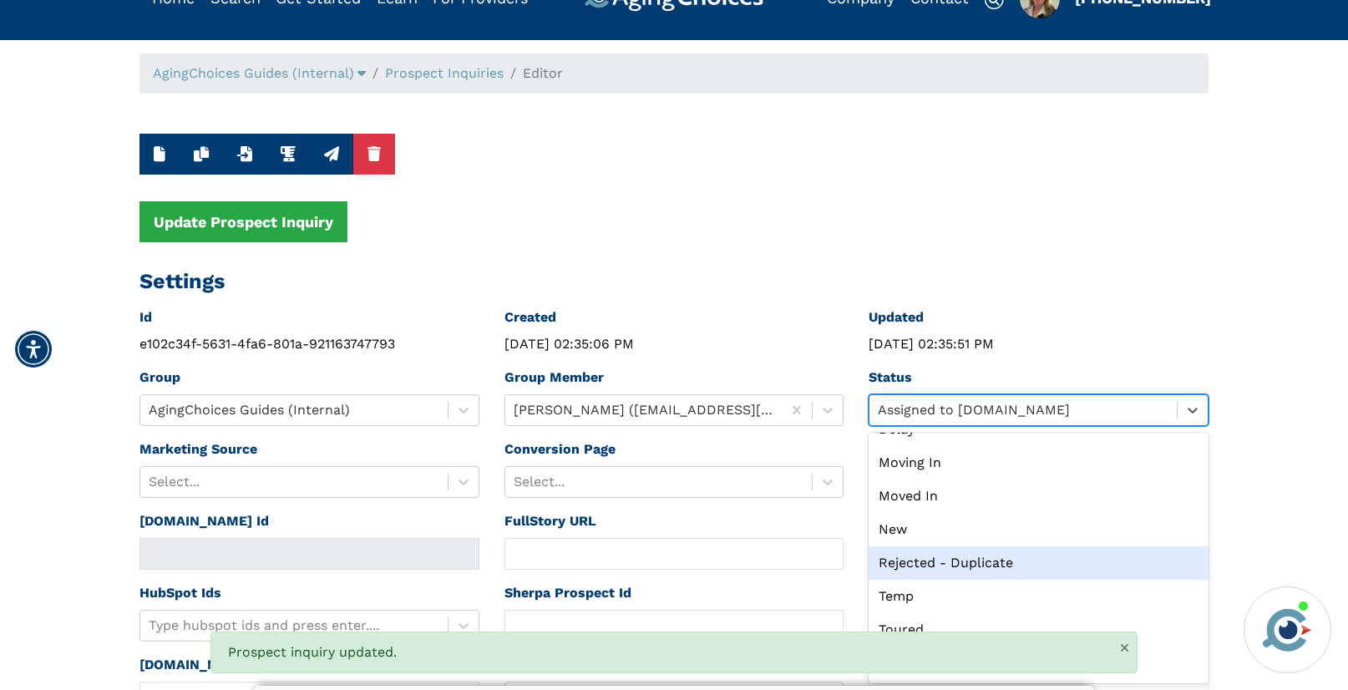
click at [950, 563] on div "Rejected - Duplicate" at bounding box center [1039, 562] width 340 height 33
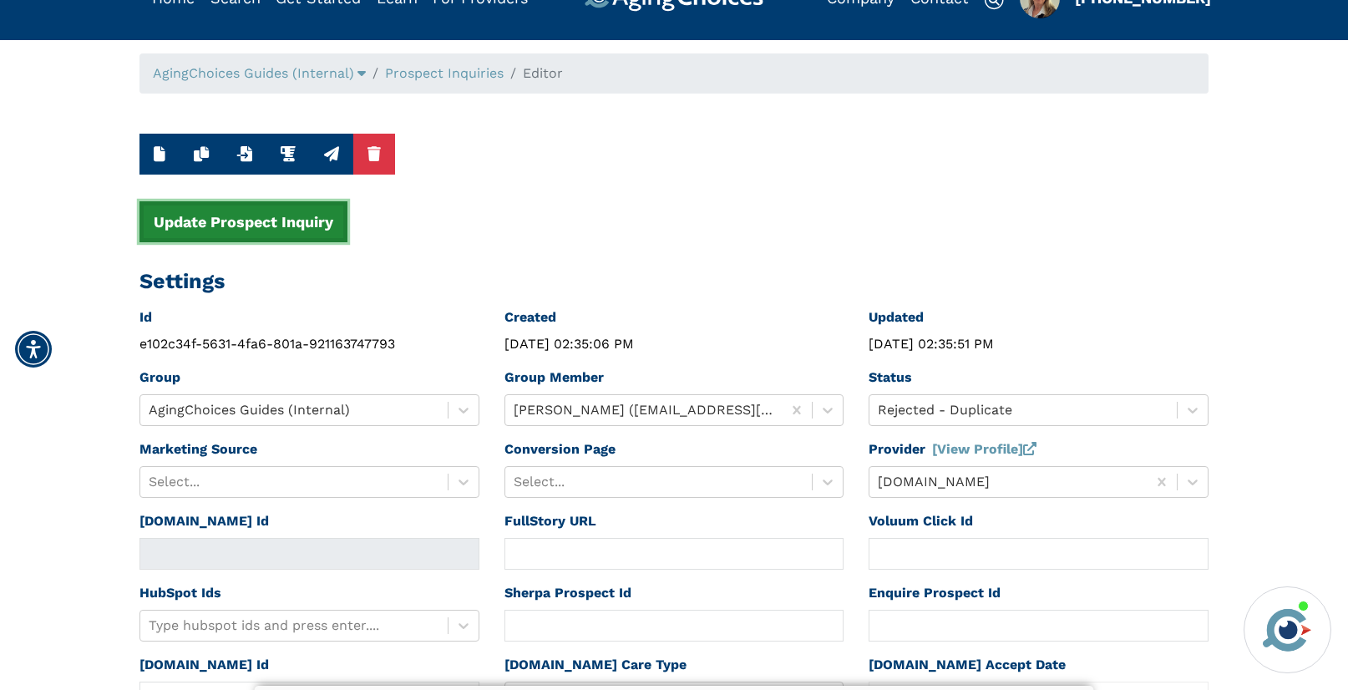
click at [188, 224] on button "Update Prospect Inquiry" at bounding box center [243, 221] width 208 height 41
